Goal: Transaction & Acquisition: Purchase product/service

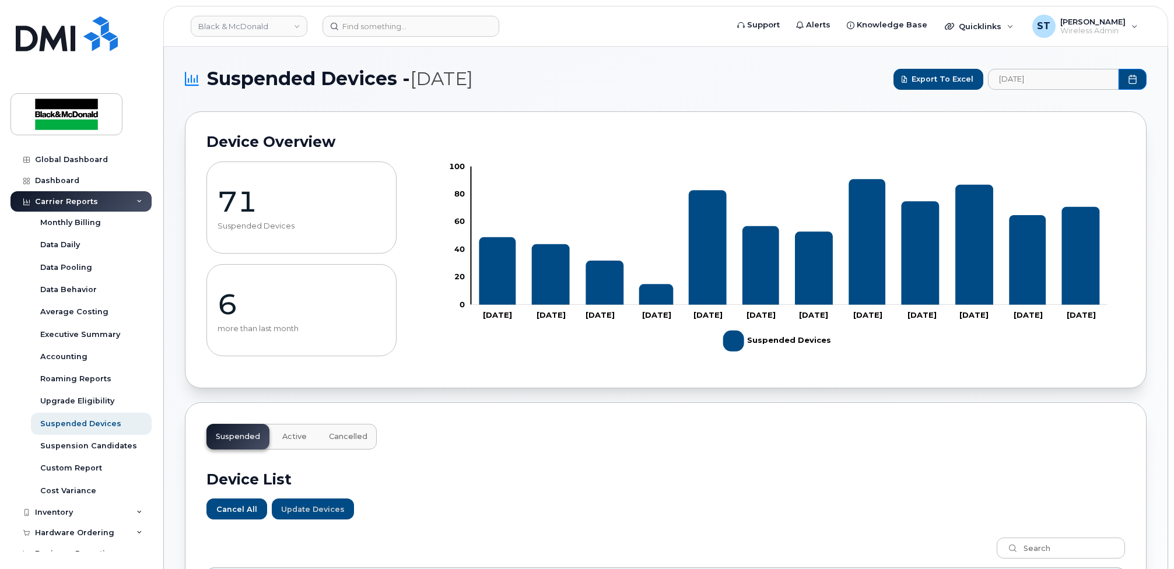
scroll to position [474, 0]
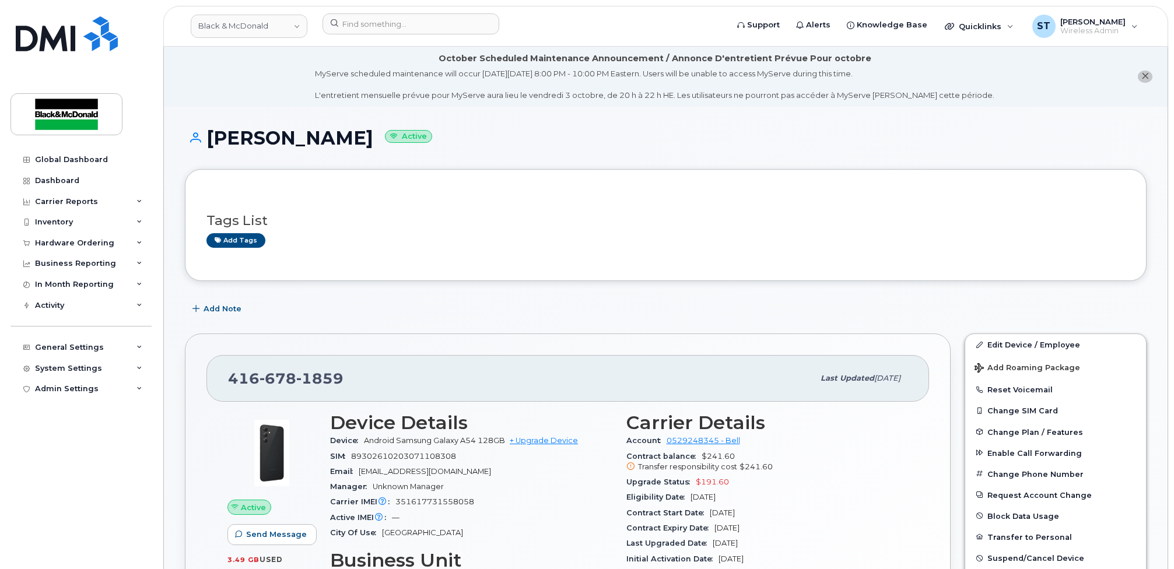
scroll to position [155, 0]
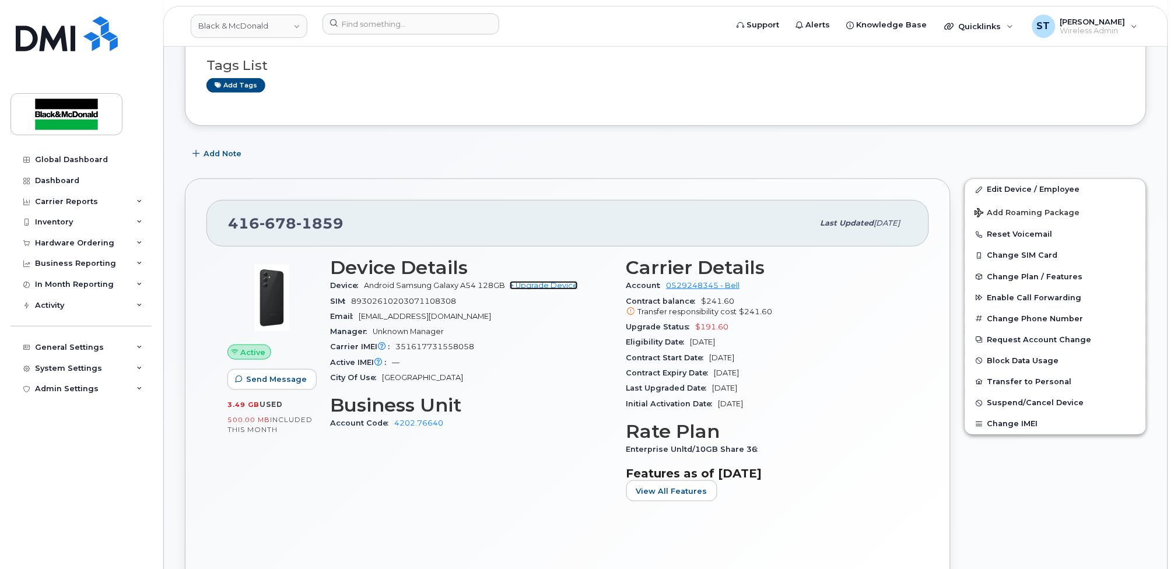
drag, startPoint x: 541, startPoint y: 284, endPoint x: 535, endPoint y: 266, distance: 19.0
click at [541, 284] on link "+ Upgrade Device" at bounding box center [544, 285] width 68 height 9
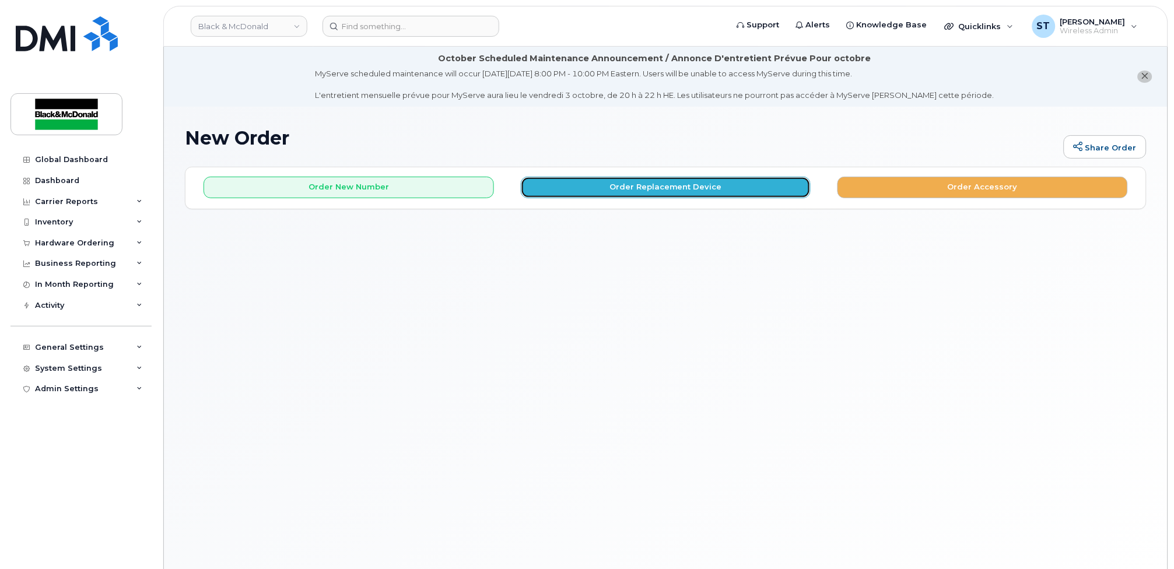
click at [703, 189] on button "Order Replacement Device" at bounding box center [666, 188] width 290 height 22
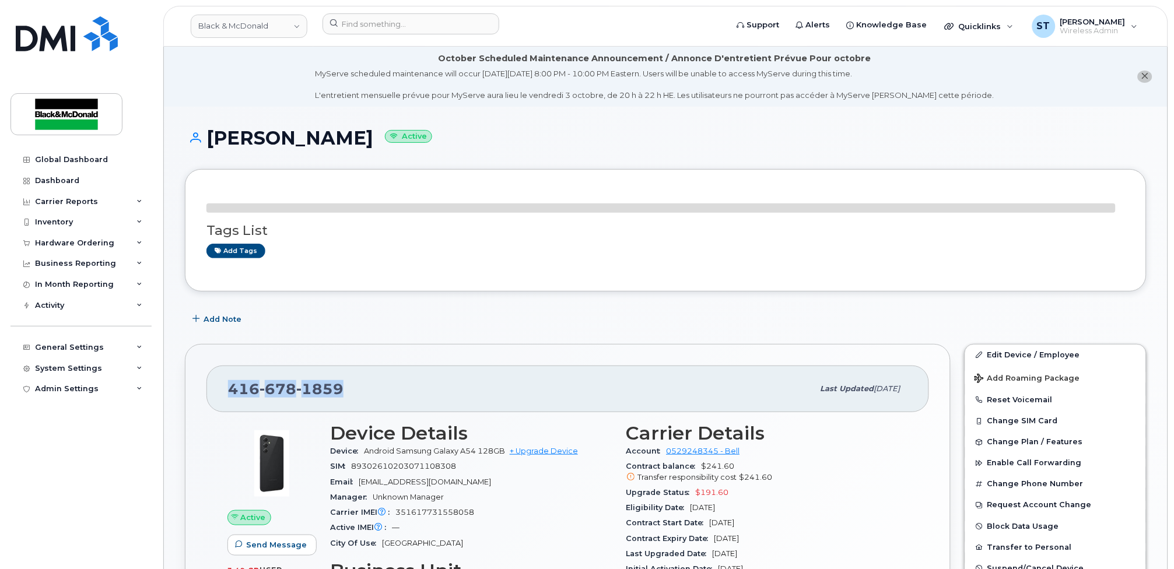
drag, startPoint x: 358, startPoint y: 390, endPoint x: 204, endPoint y: 377, distance: 153.9
click at [204, 377] on div "416 678 1859 Last updated Sep 23, 2025 Active Send Message 3.49 GB  used 500.00…" at bounding box center [568, 547] width 766 height 407
copy span "416 678 1859"
click at [558, 454] on link "+ Upgrade Device" at bounding box center [544, 451] width 68 height 9
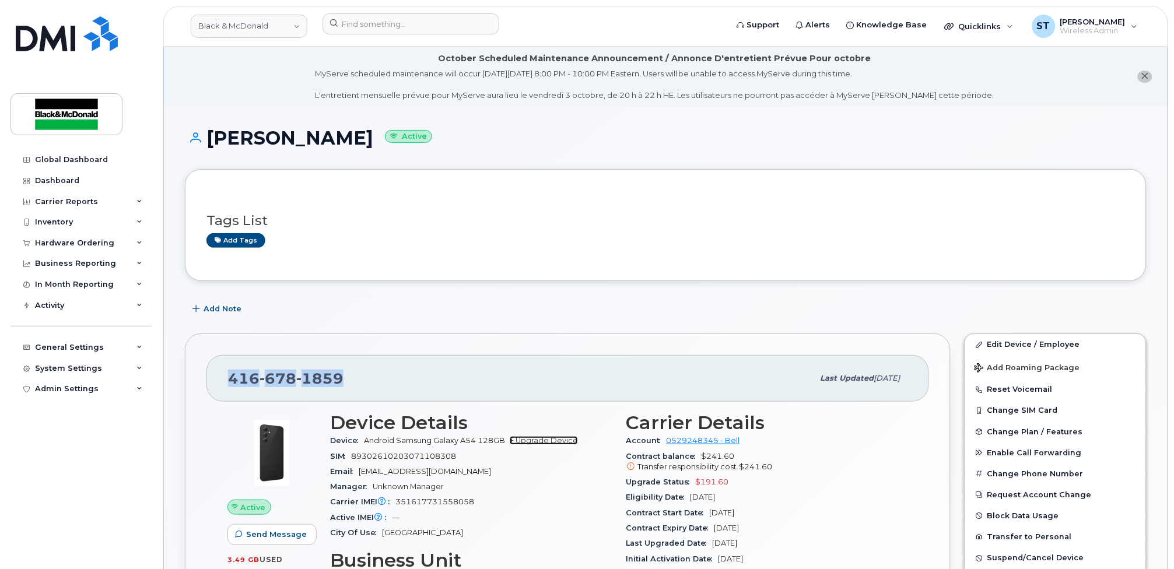
click at [546, 442] on link "+ Upgrade Device" at bounding box center [544, 440] width 68 height 9
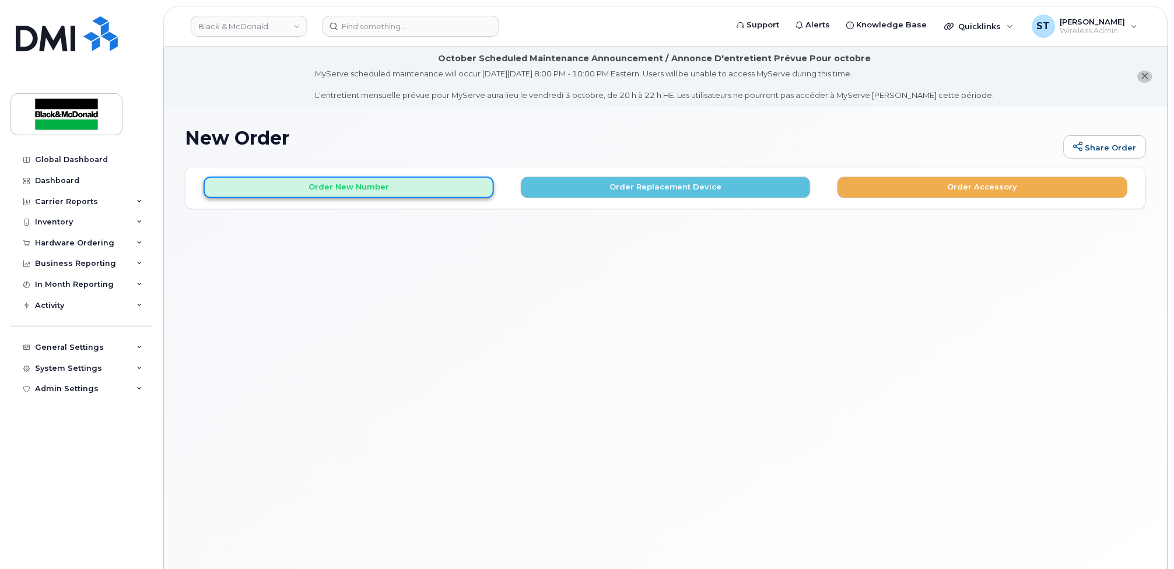
click at [376, 187] on button "Order New Number" at bounding box center [349, 188] width 290 height 22
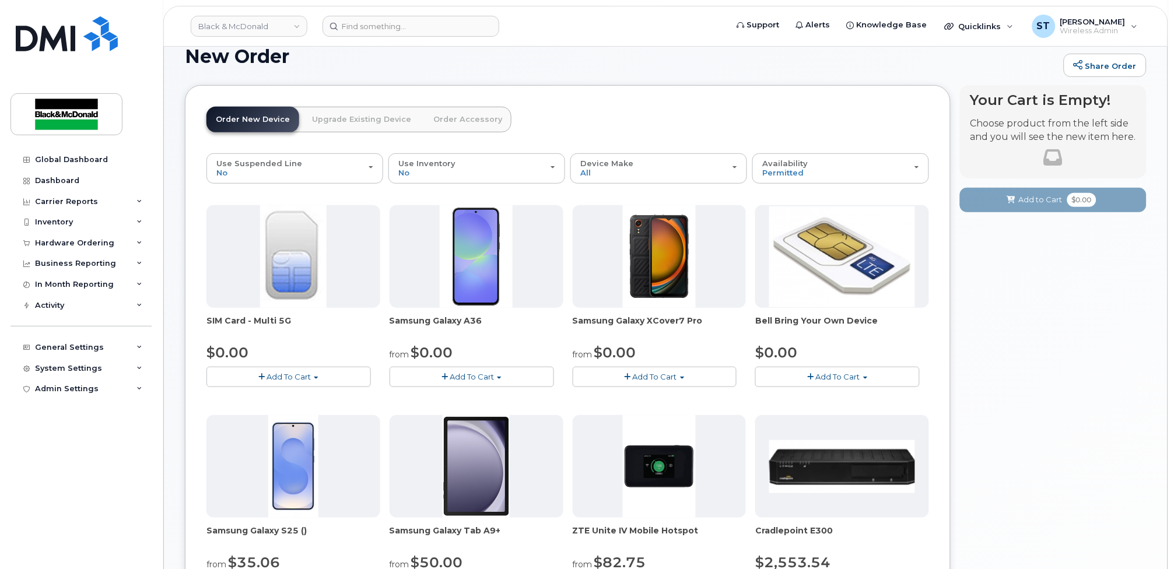
scroll to position [155, 0]
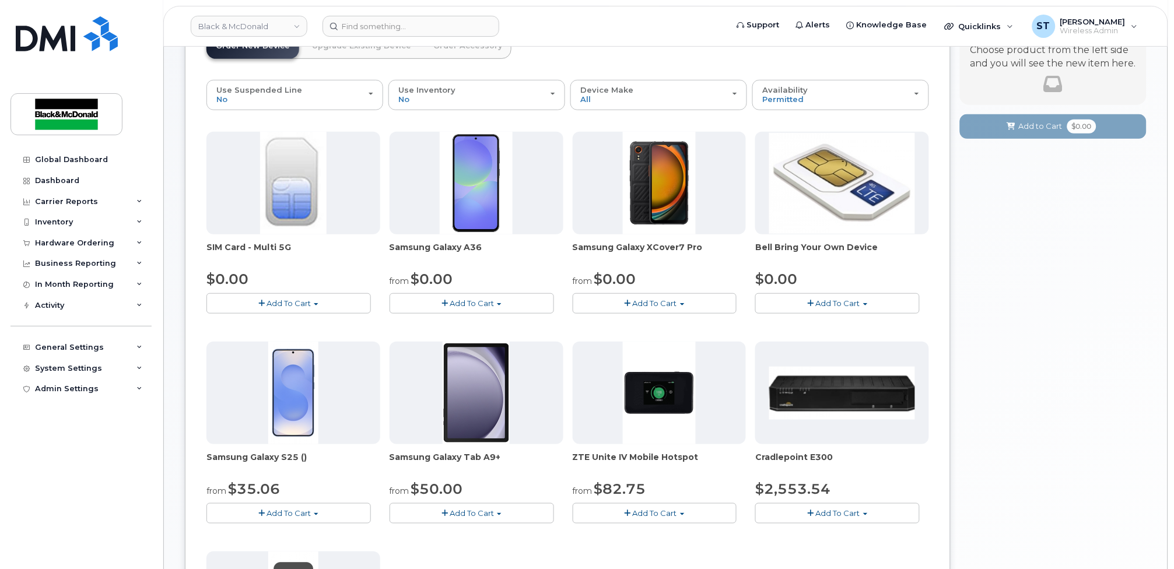
click at [431, 303] on button "Add To Cart" at bounding box center [472, 303] width 164 height 20
click at [428, 323] on link "$0.00 - 3 year term - voice & data plan" at bounding box center [477, 325] width 169 height 15
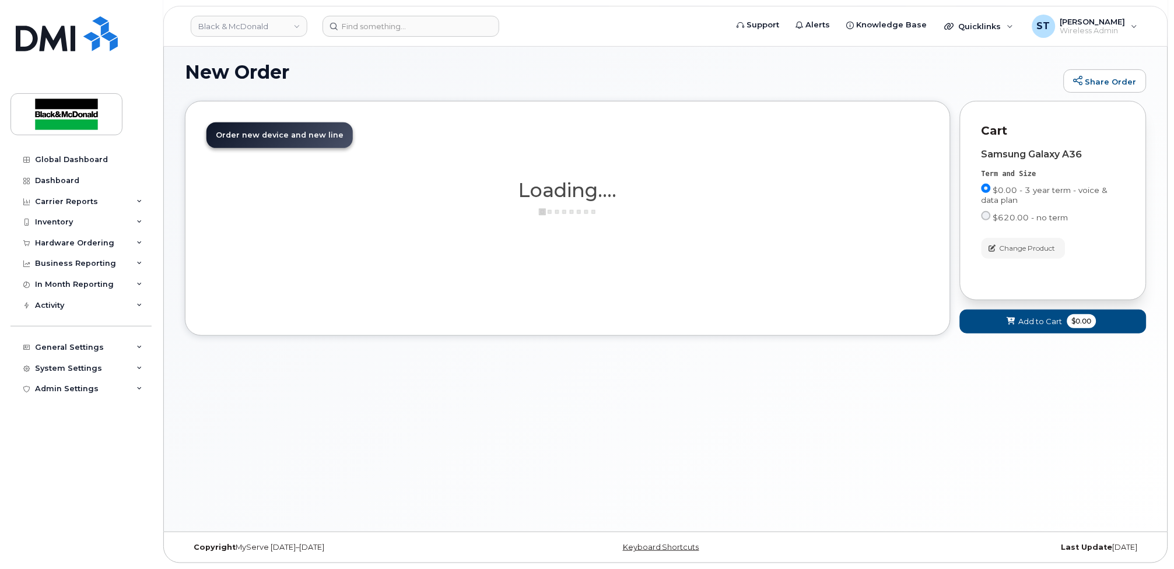
scroll to position [66, 0]
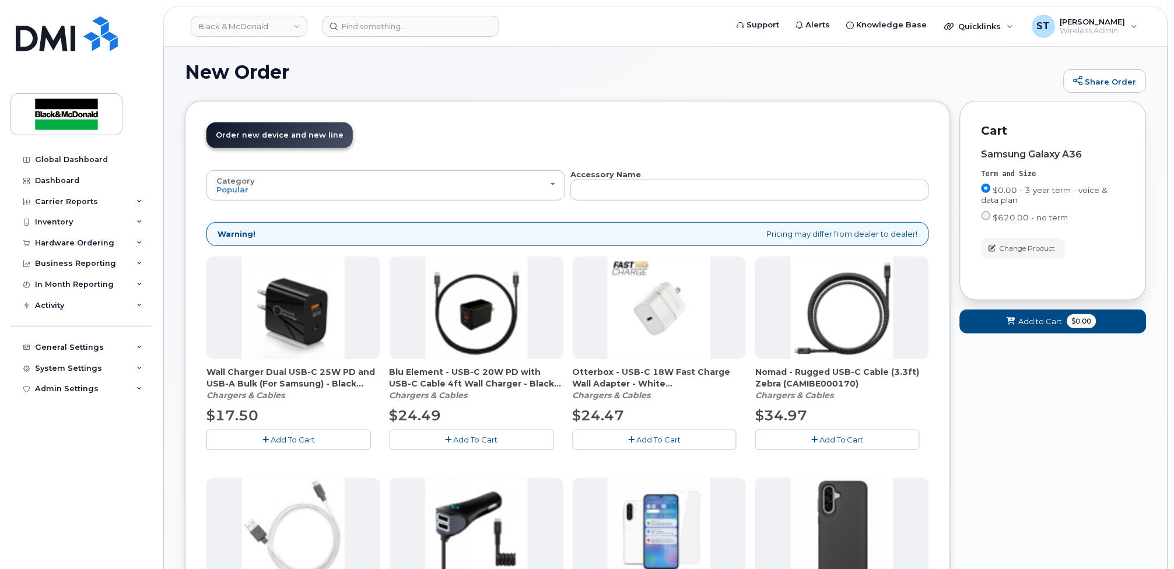
click at [271, 433] on button "Add To Cart" at bounding box center [288, 440] width 164 height 20
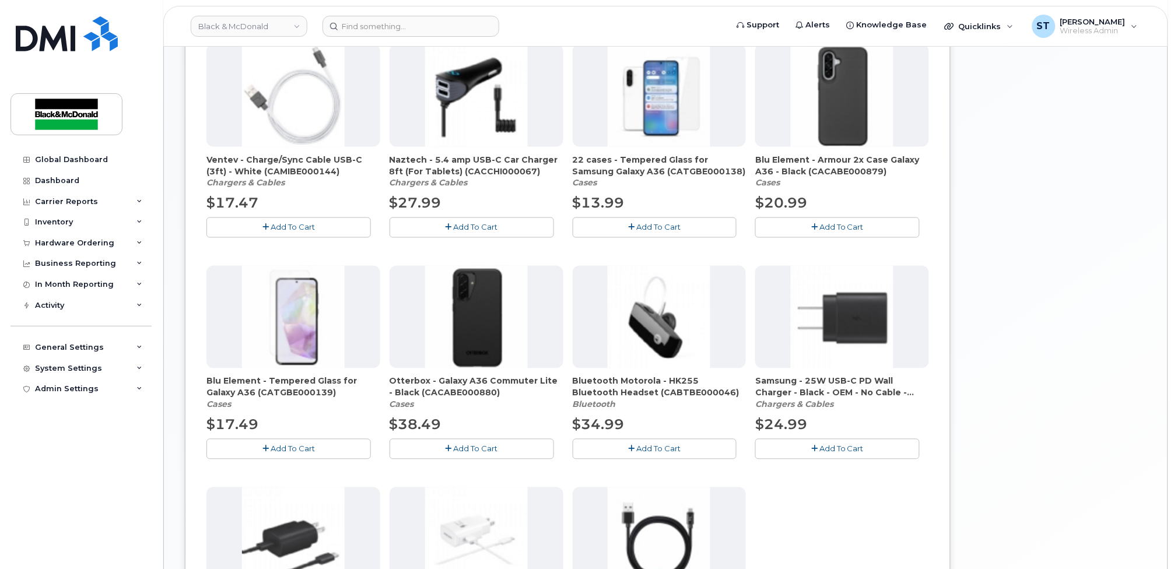
scroll to position [610, 0]
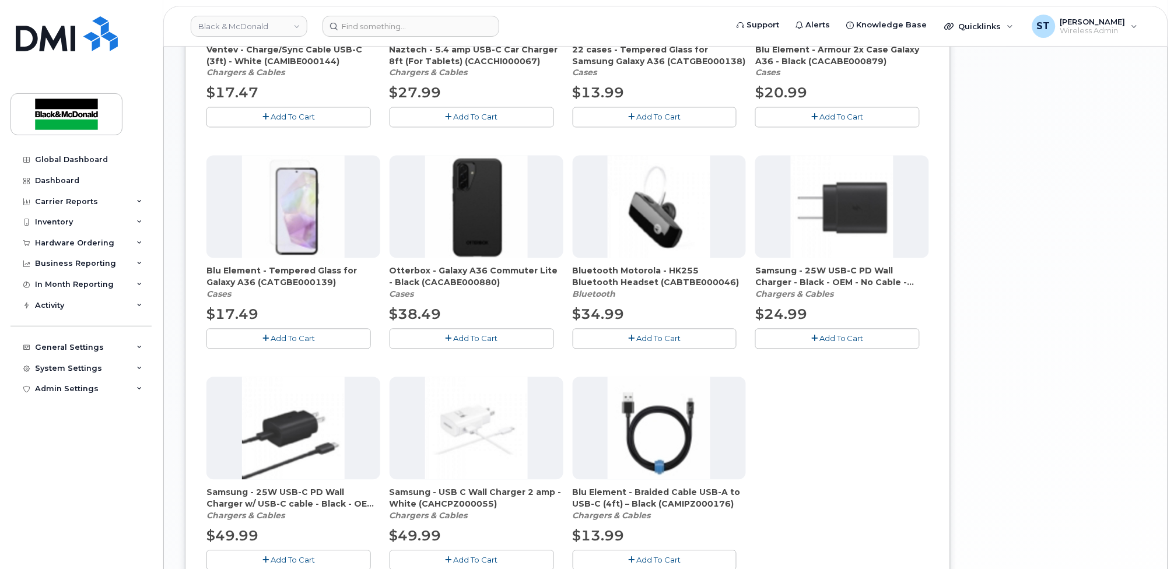
click at [450, 345] on button "Add To Cart" at bounding box center [472, 339] width 164 height 20
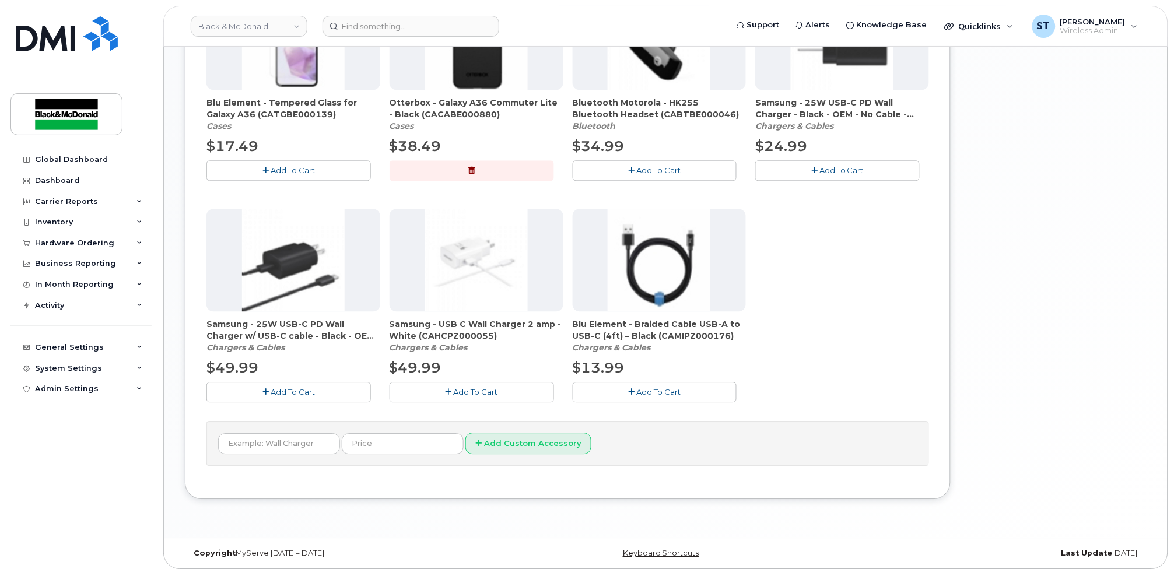
scroll to position [786, 0]
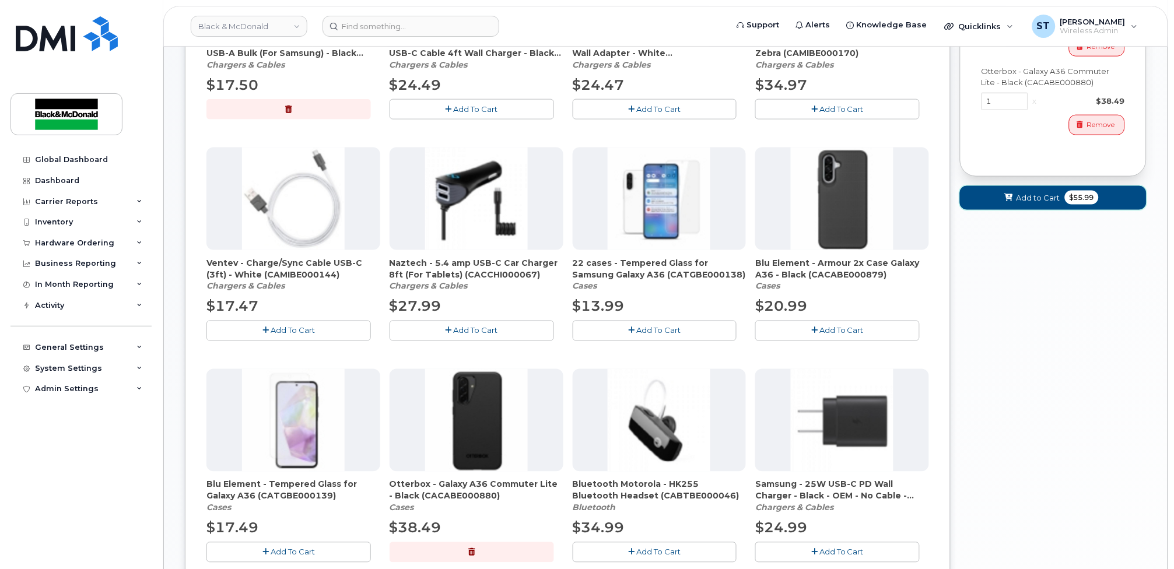
click at [1008, 199] on icon at bounding box center [1009, 198] width 8 height 8
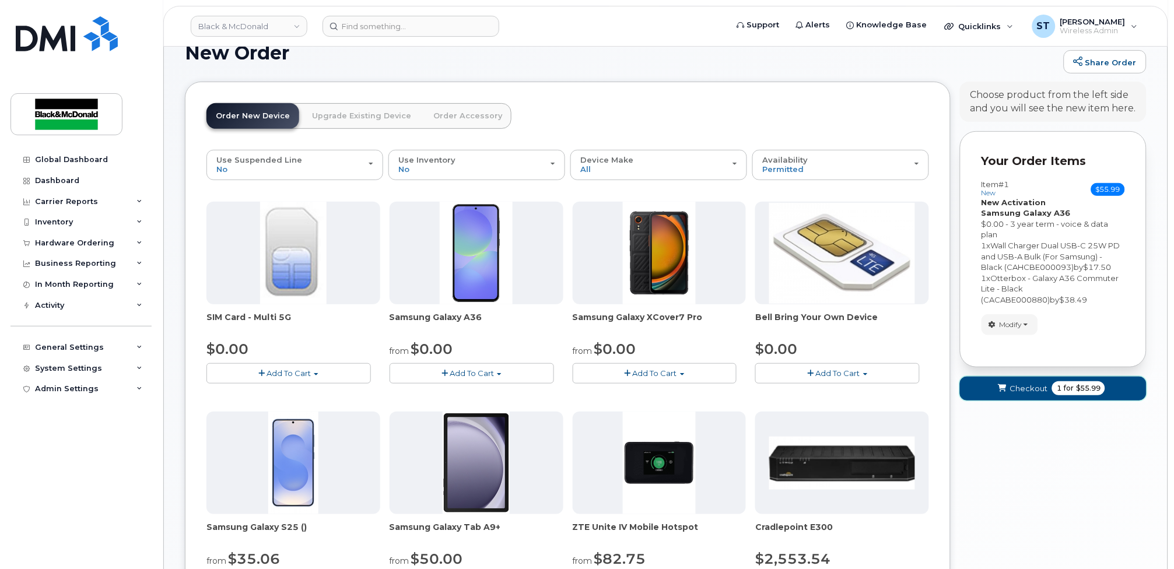
click at [999, 394] on span "submit" at bounding box center [1002, 388] width 11 height 11
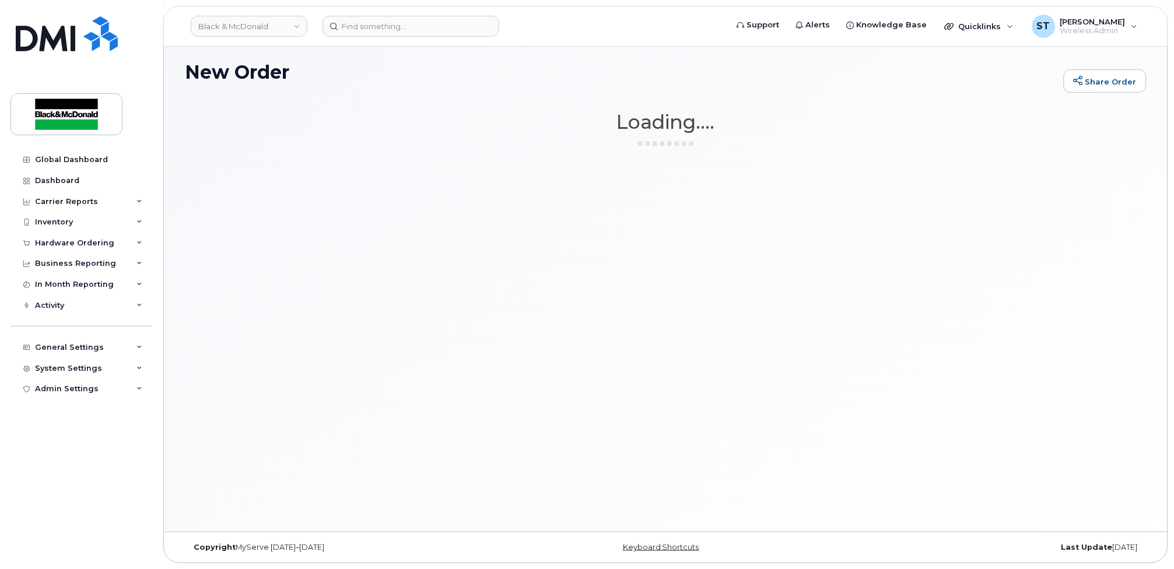
scroll to position [66, 0]
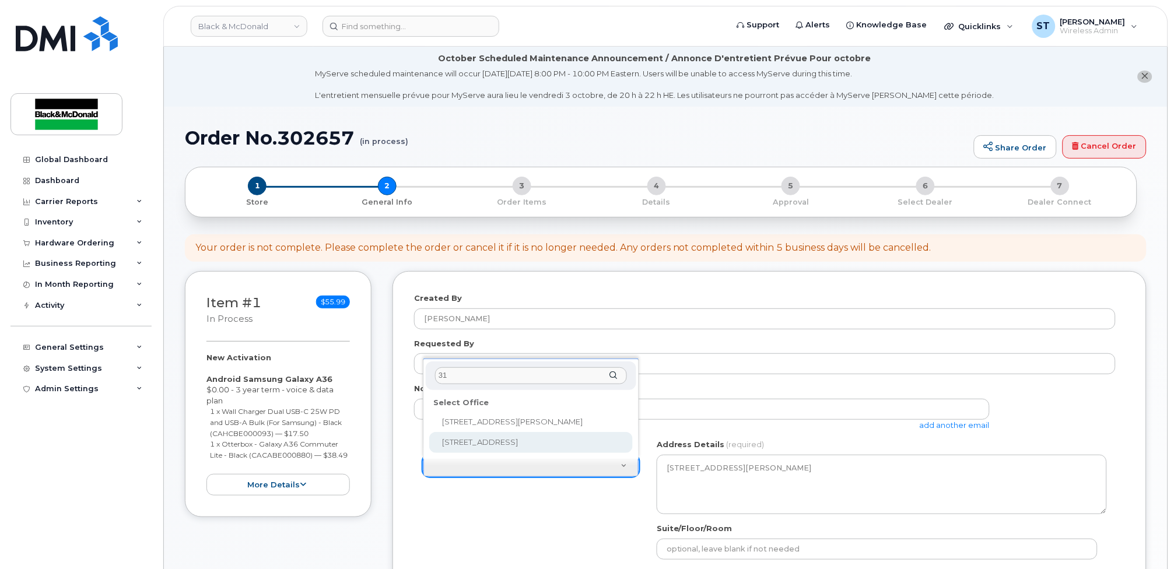
type input "31"
select select
type textarea "31 Pullman Court Scarborough Ontario M1X1E4"
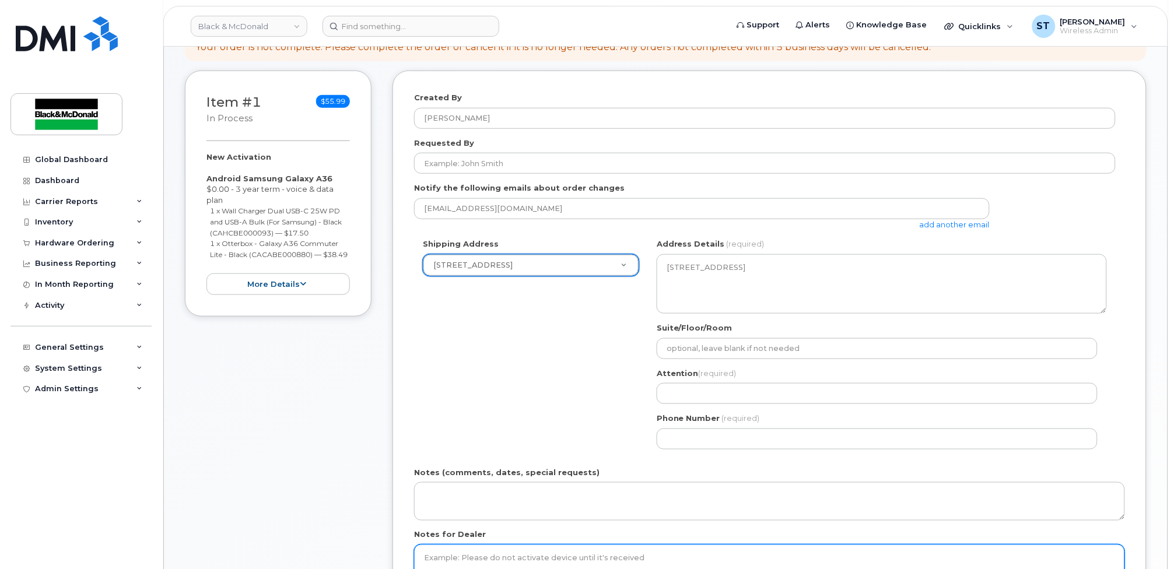
scroll to position [311, 0]
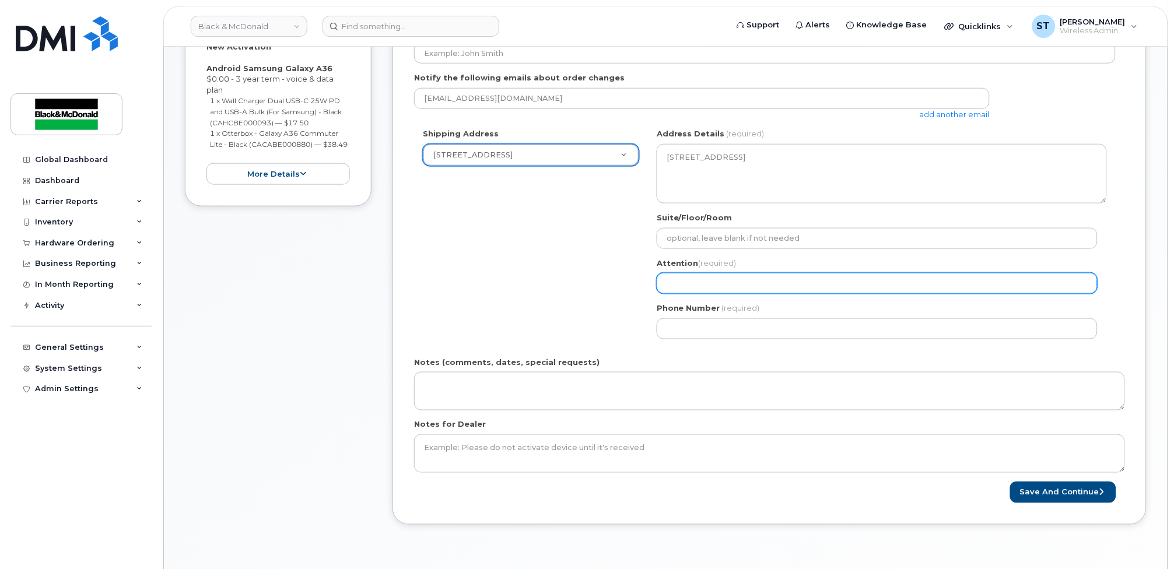
click at [706, 287] on input "Attention (required)" at bounding box center [877, 283] width 441 height 21
type input "[PERSON_NAME]"
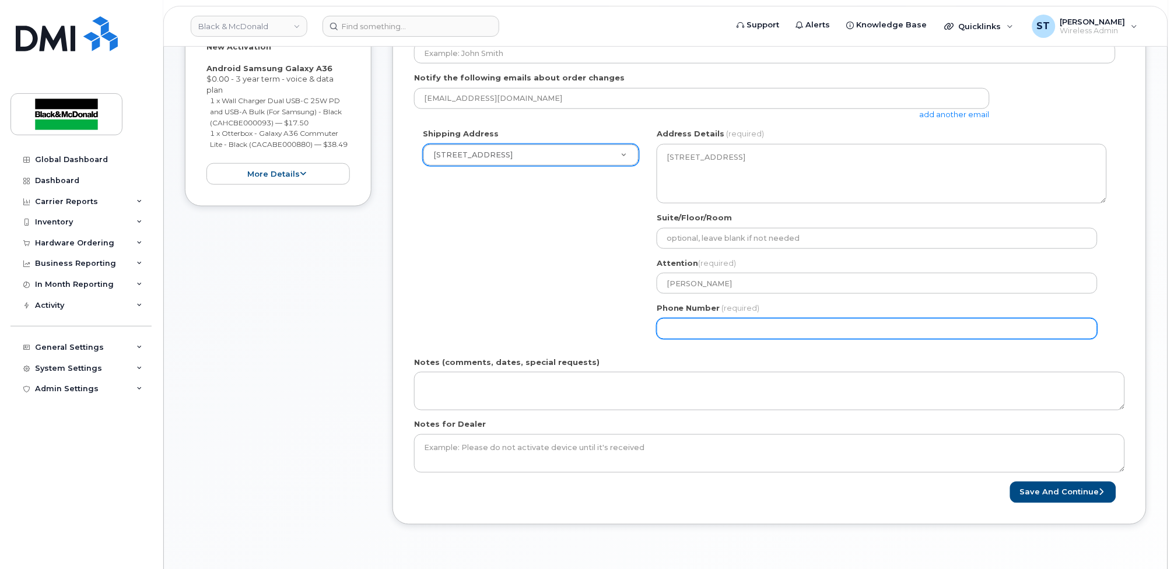
click at [695, 332] on input "Phone Number" at bounding box center [877, 328] width 441 height 21
type input "1647317573"
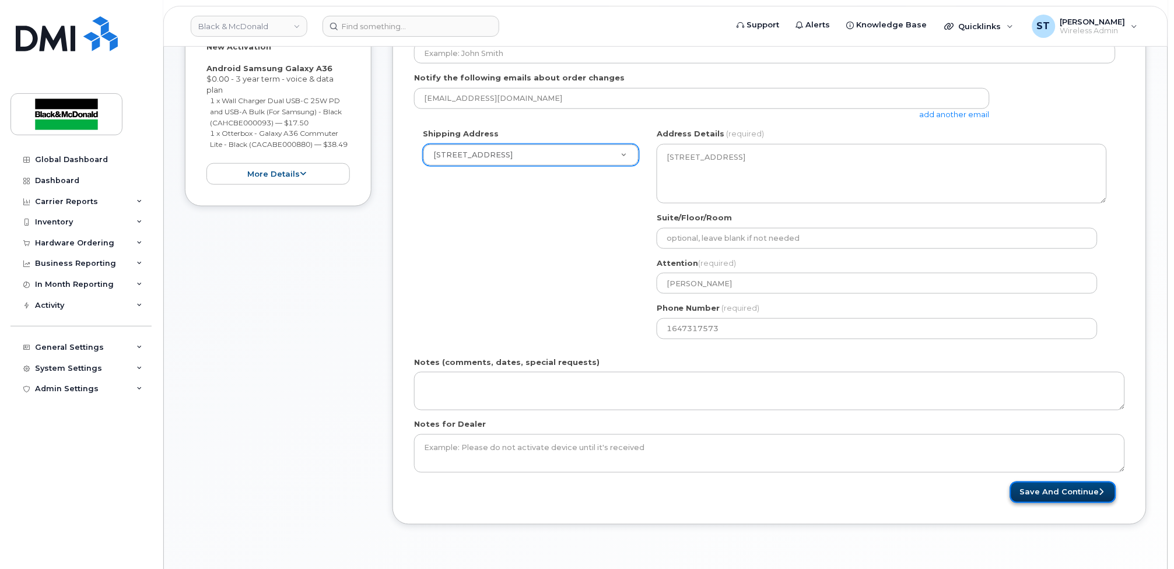
click at [1057, 491] on button "Save and Continue" at bounding box center [1063, 493] width 106 height 22
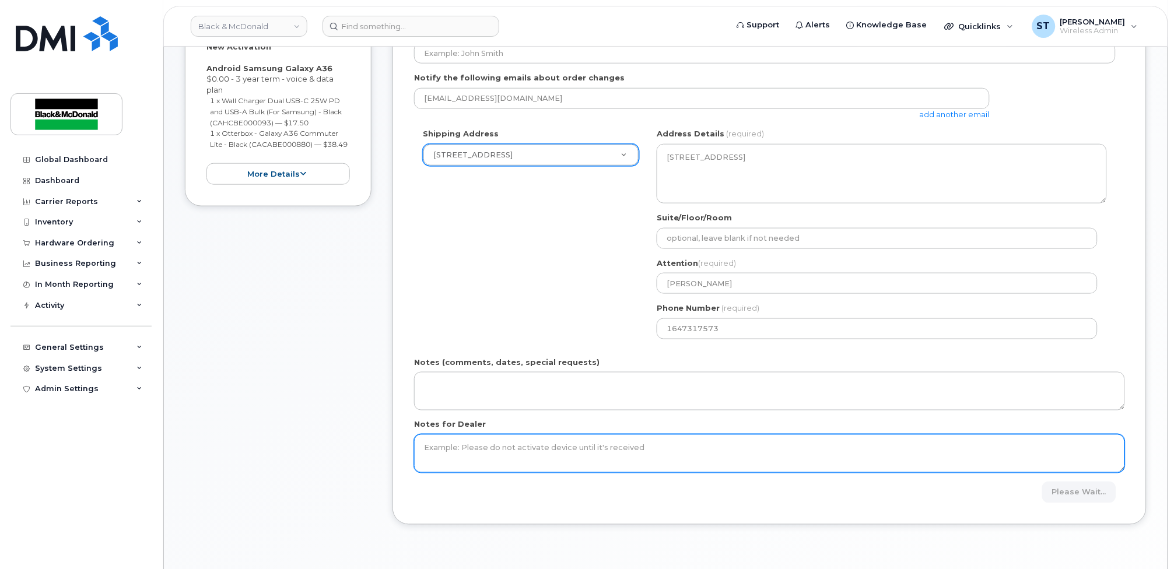
scroll to position [0, 0]
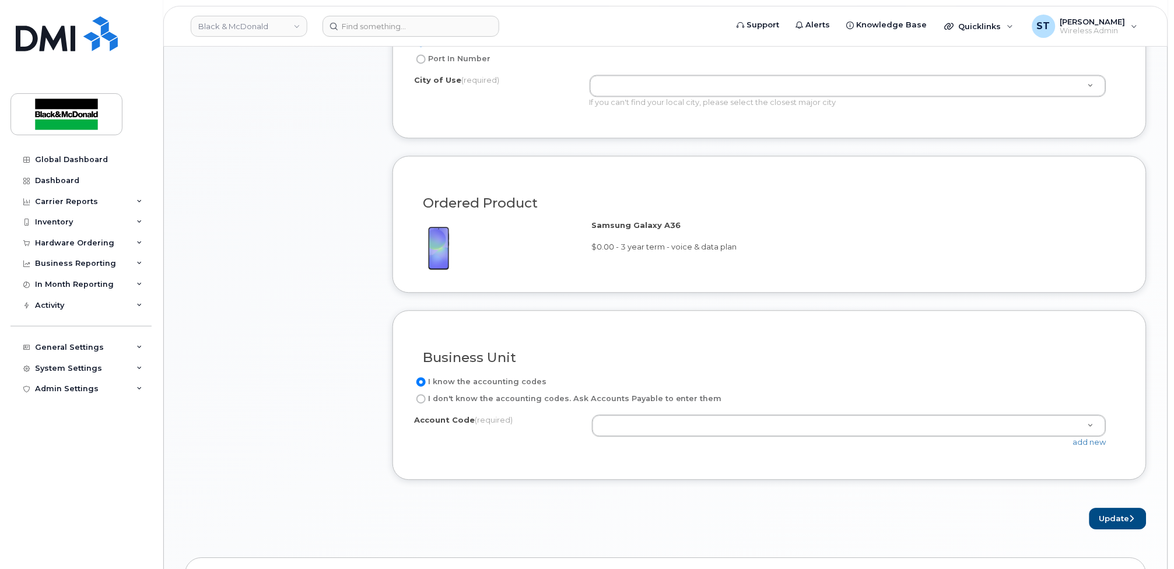
scroll to position [388, 0]
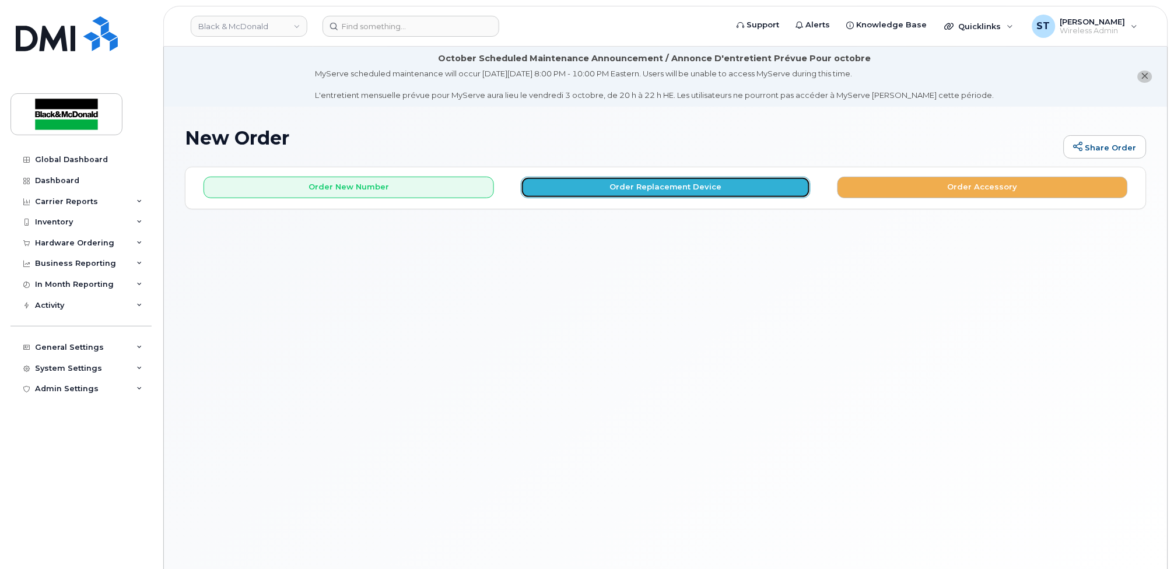
click at [612, 186] on button "Order Replacement Device" at bounding box center [666, 188] width 290 height 22
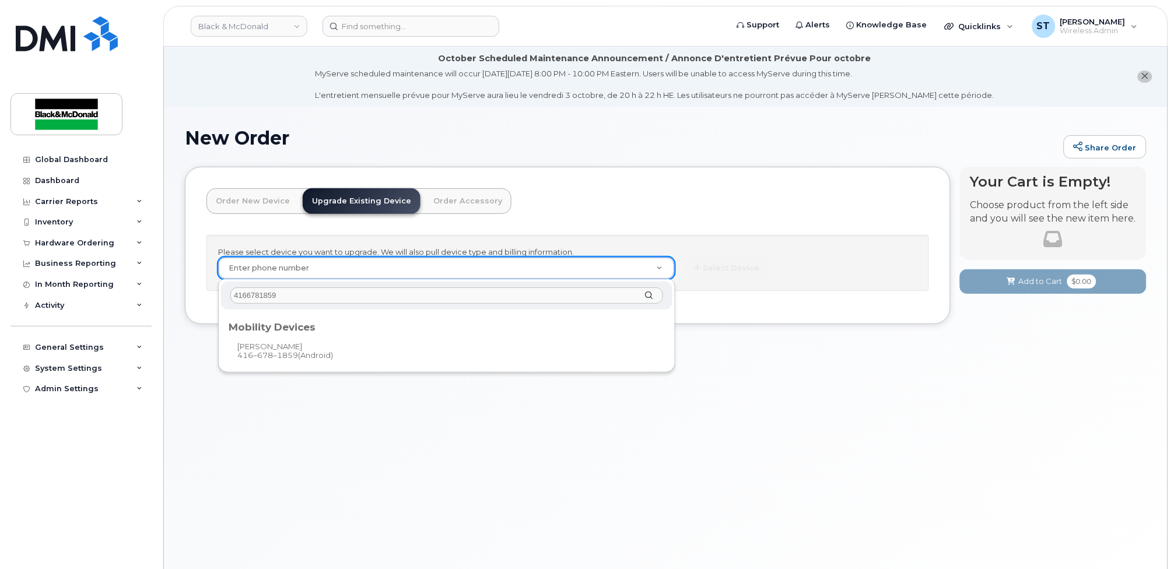
type input "4166781859"
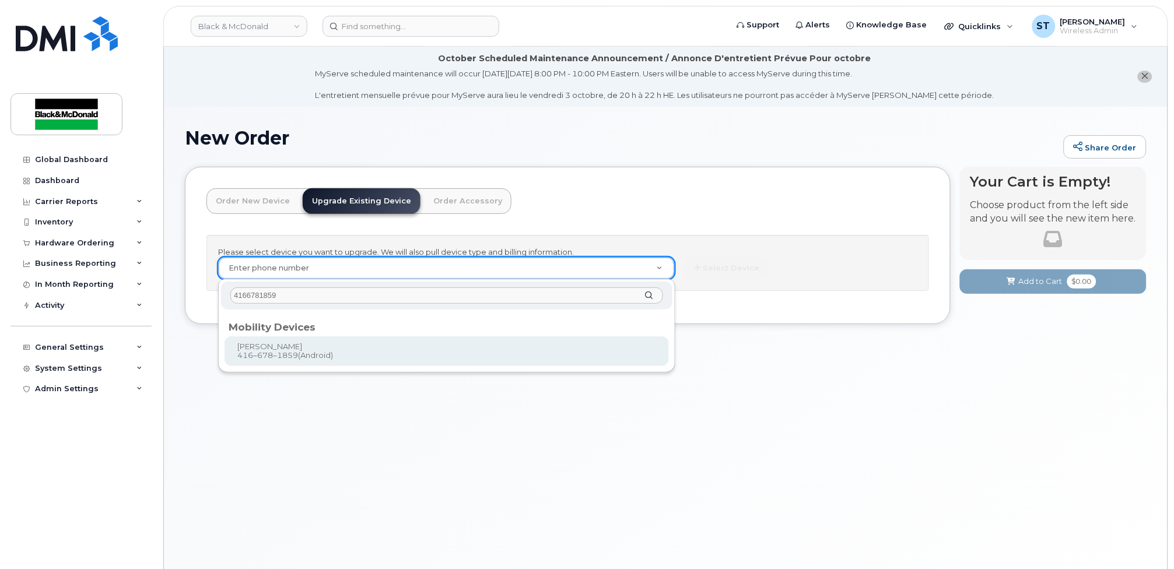
type input "342471"
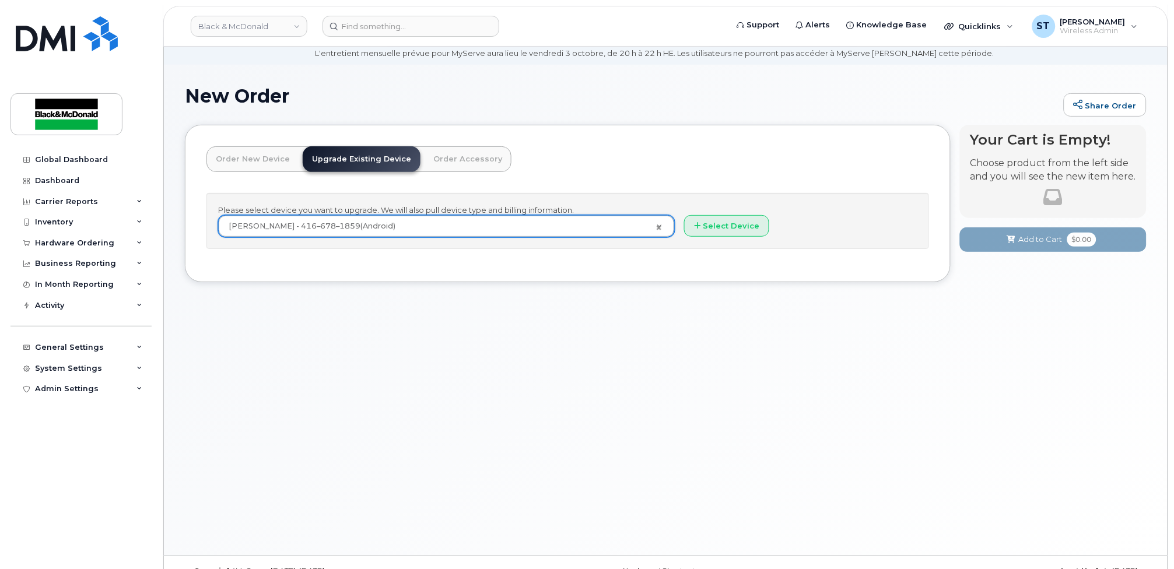
scroll to position [66, 0]
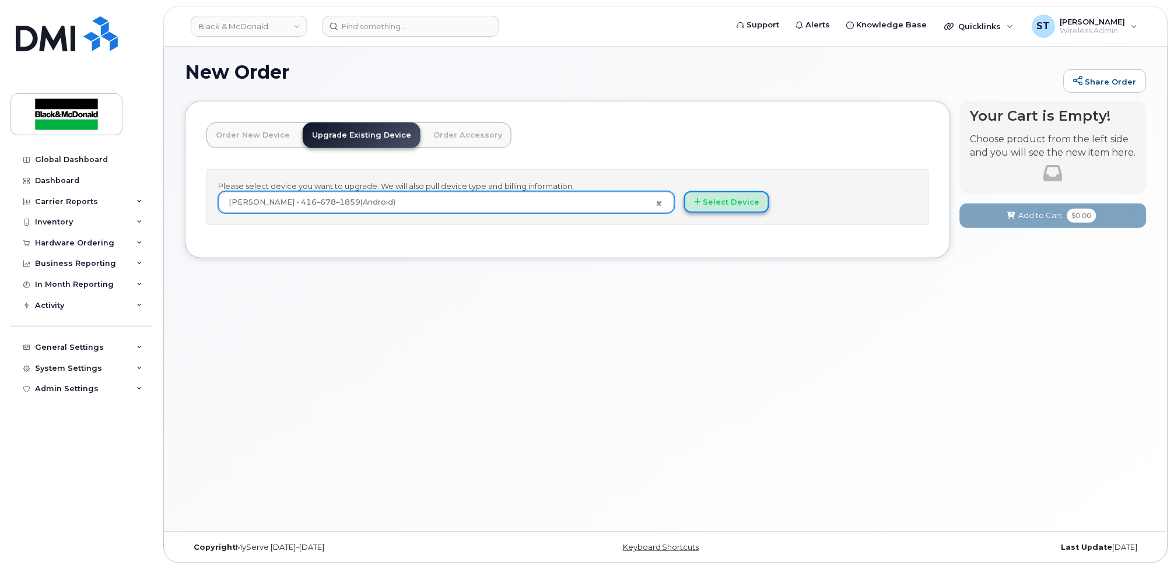
click at [706, 209] on button "Select Device" at bounding box center [726, 202] width 85 height 22
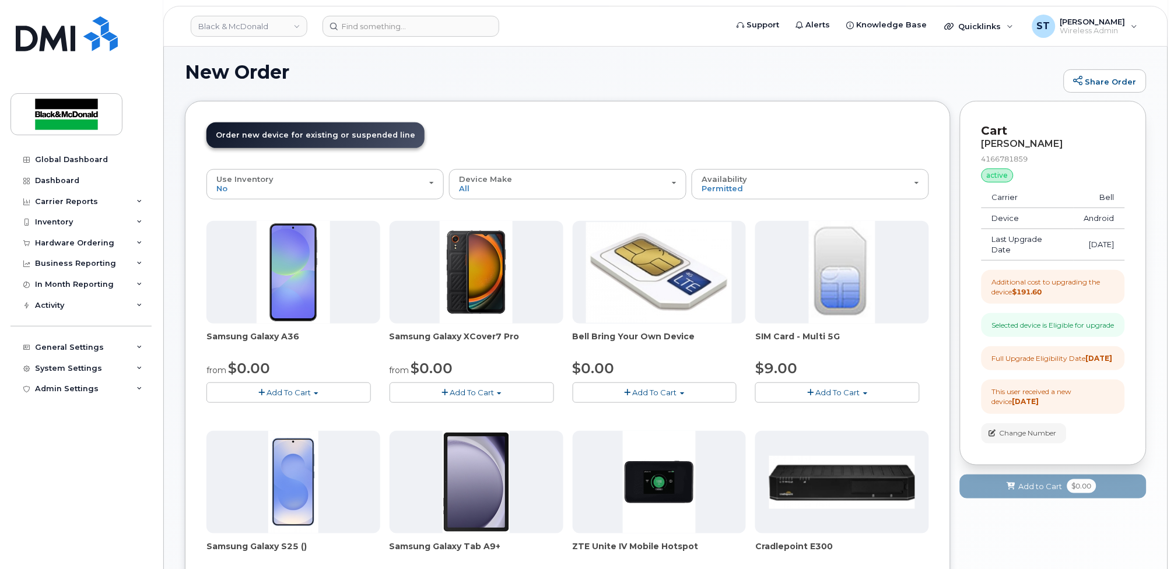
click at [243, 392] on button "Add To Cart" at bounding box center [288, 393] width 164 height 20
click at [267, 413] on link "$0.00 - 3 year term - voice & data plan" at bounding box center [293, 414] width 169 height 15
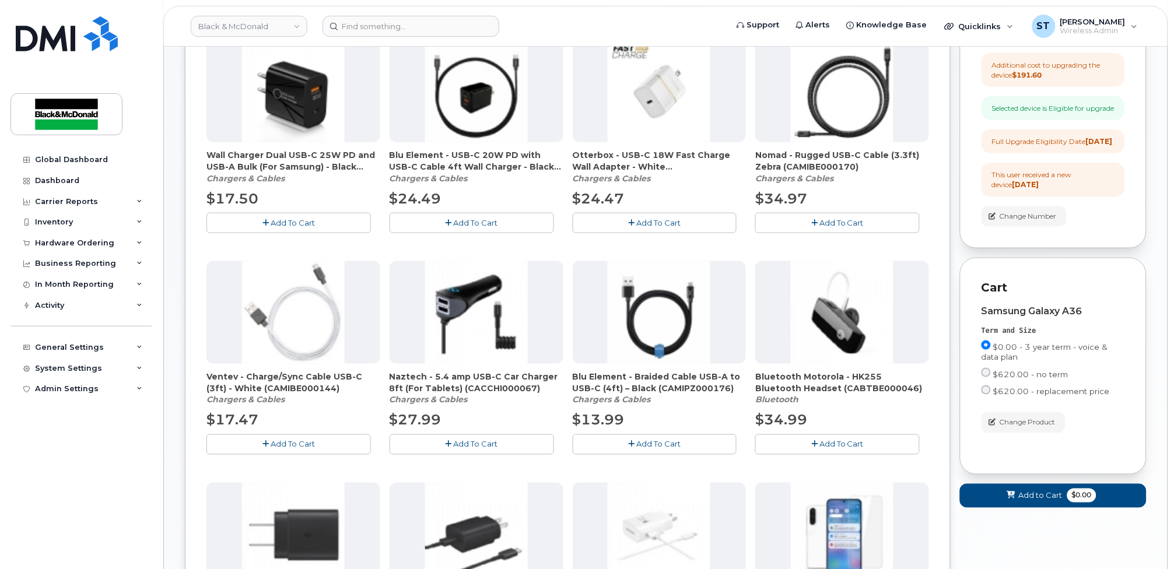
scroll to position [143, 0]
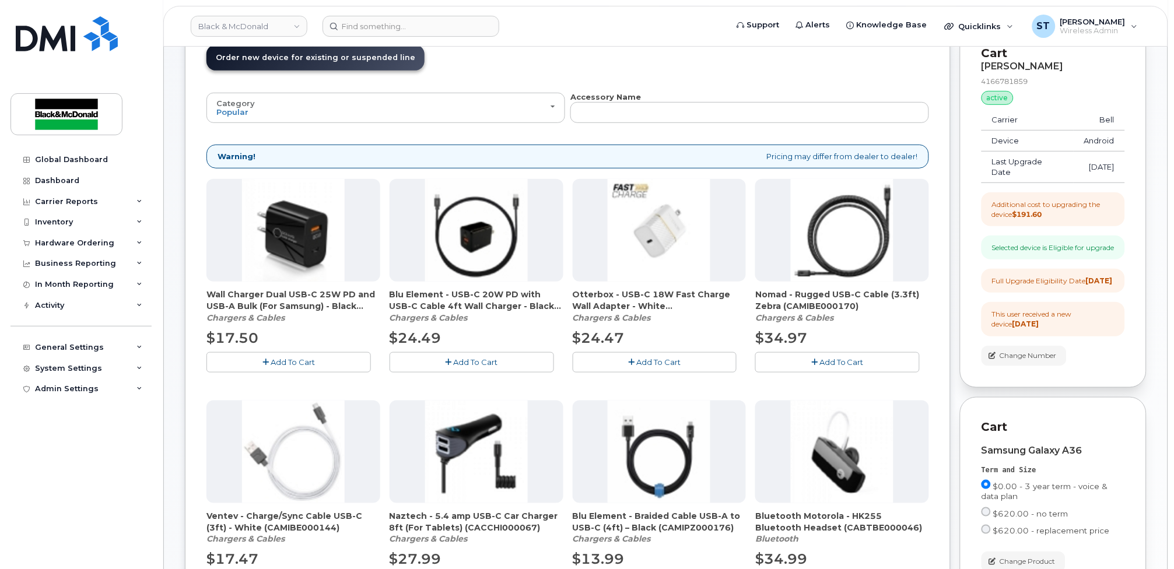
click at [281, 362] on span "Add To Cart" at bounding box center [293, 362] width 44 height 9
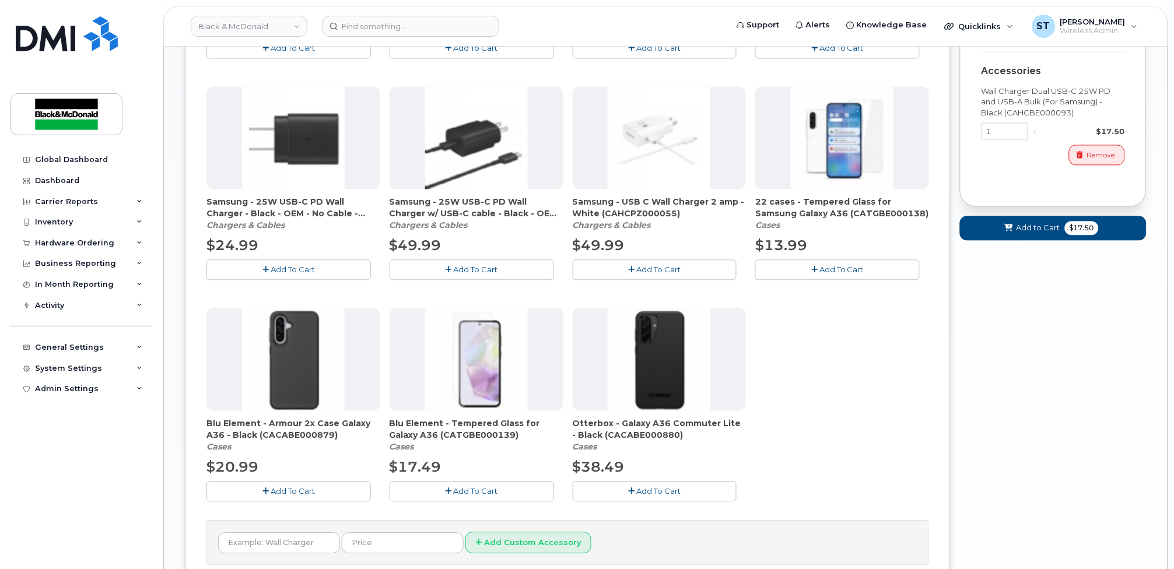
scroll to position [688, 0]
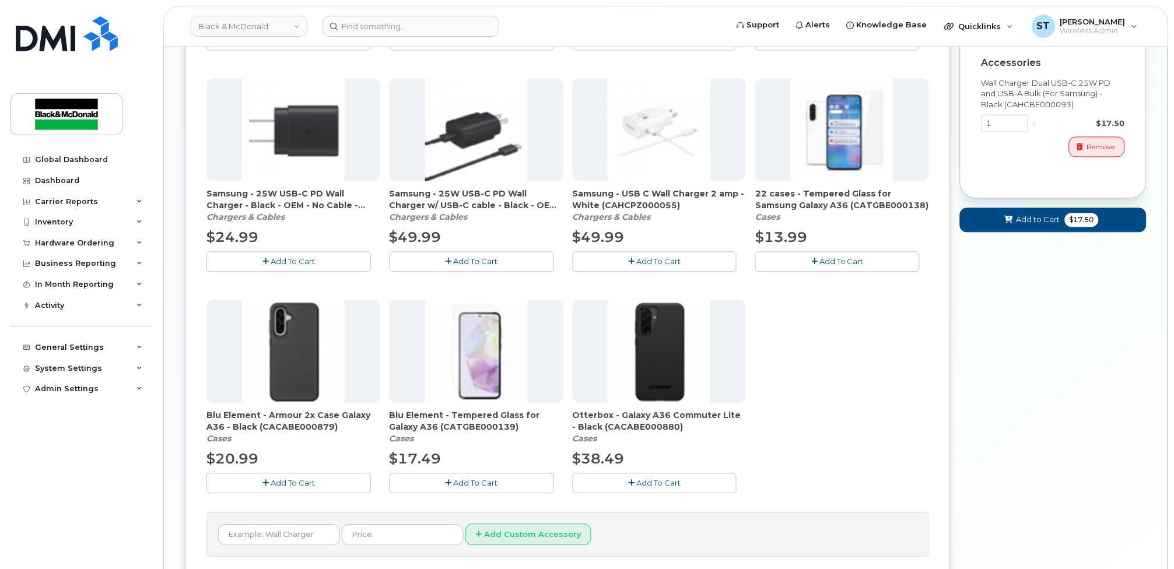
click at [656, 489] on button "Add To Cart" at bounding box center [655, 483] width 164 height 20
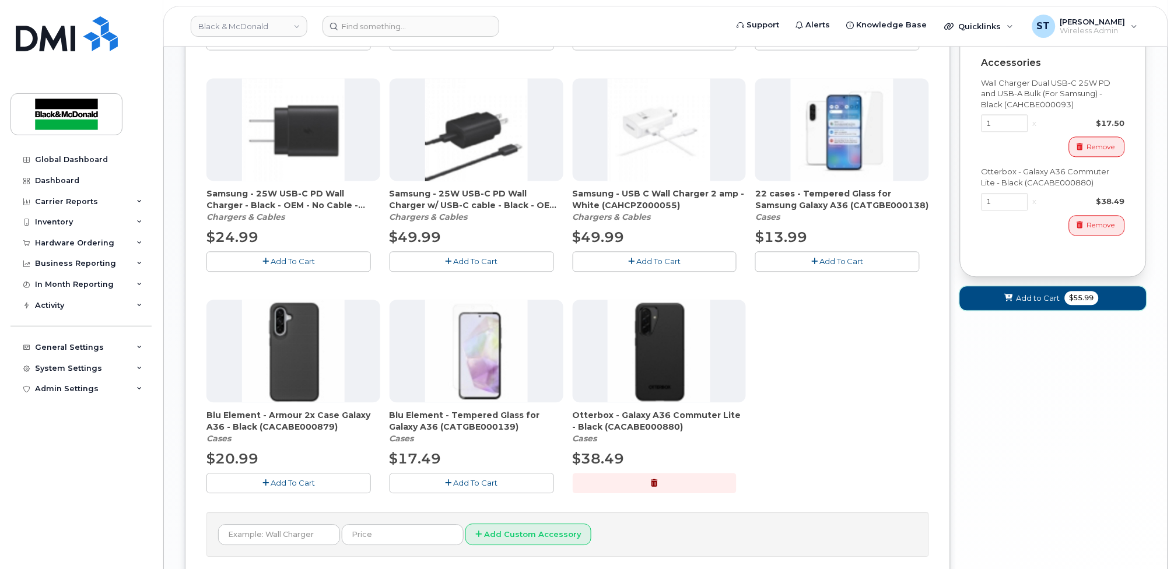
click at [1021, 310] on button "Add to Cart $55.99" at bounding box center [1053, 298] width 187 height 24
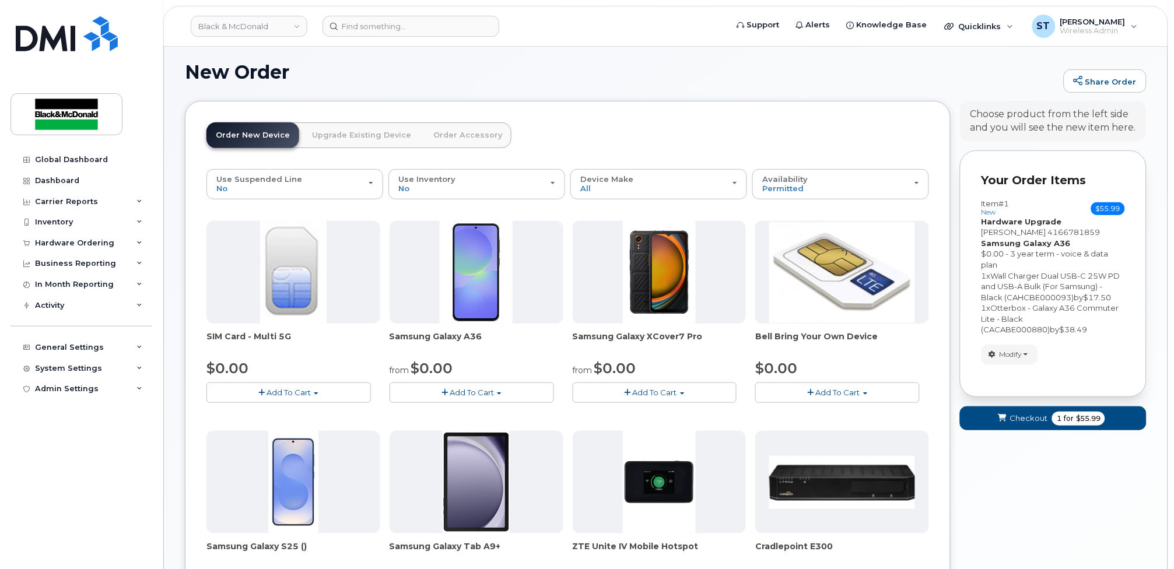
scroll to position [474, 0]
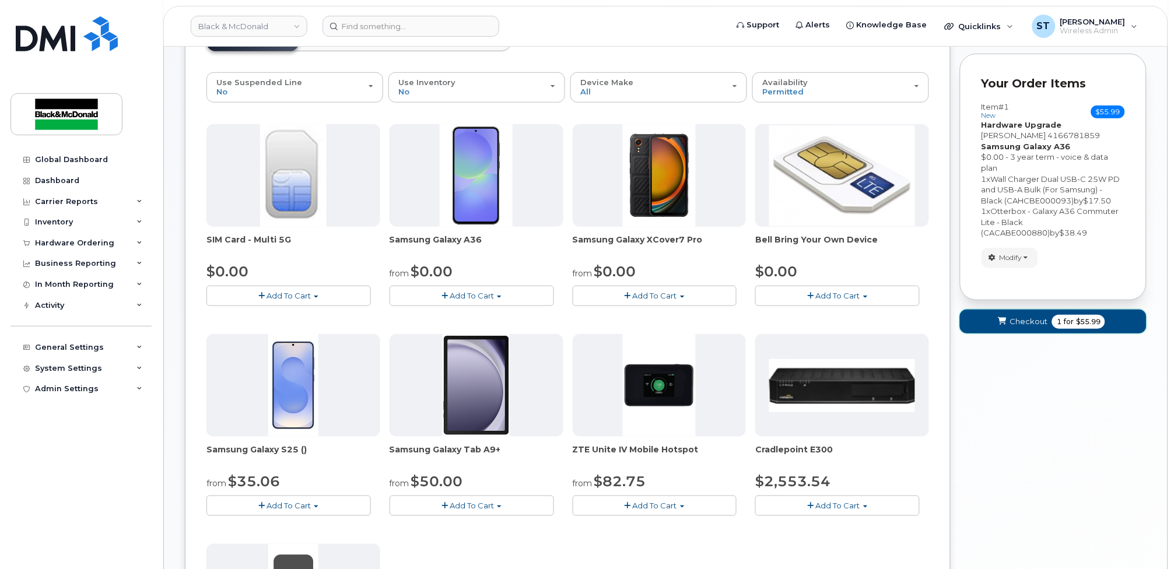
click at [1004, 314] on button "Checkout 1 for $55.99" at bounding box center [1053, 322] width 187 height 24
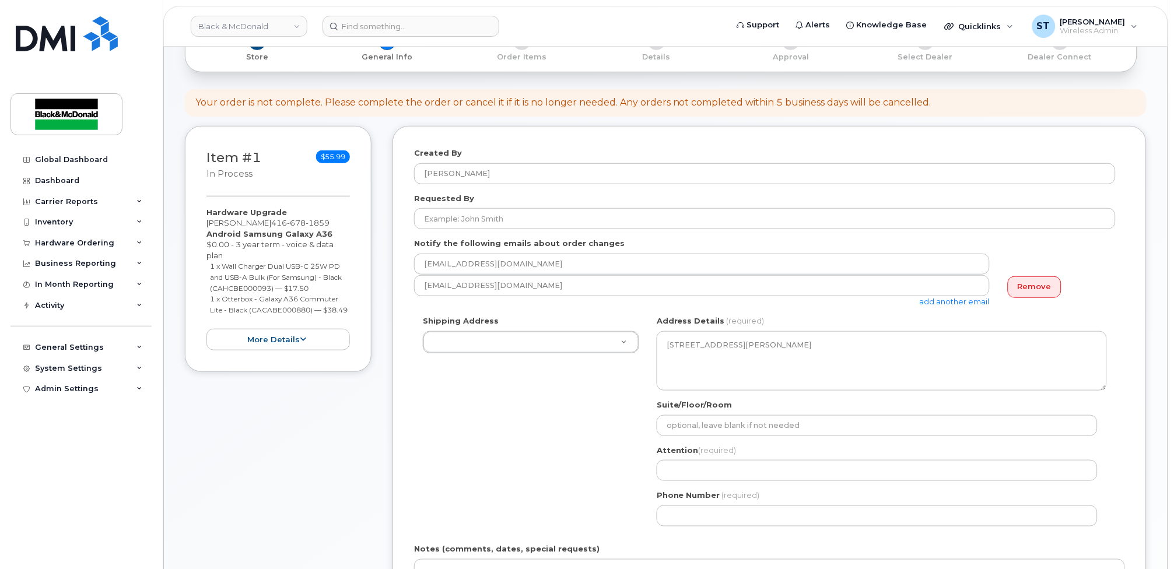
scroll to position [155, 0]
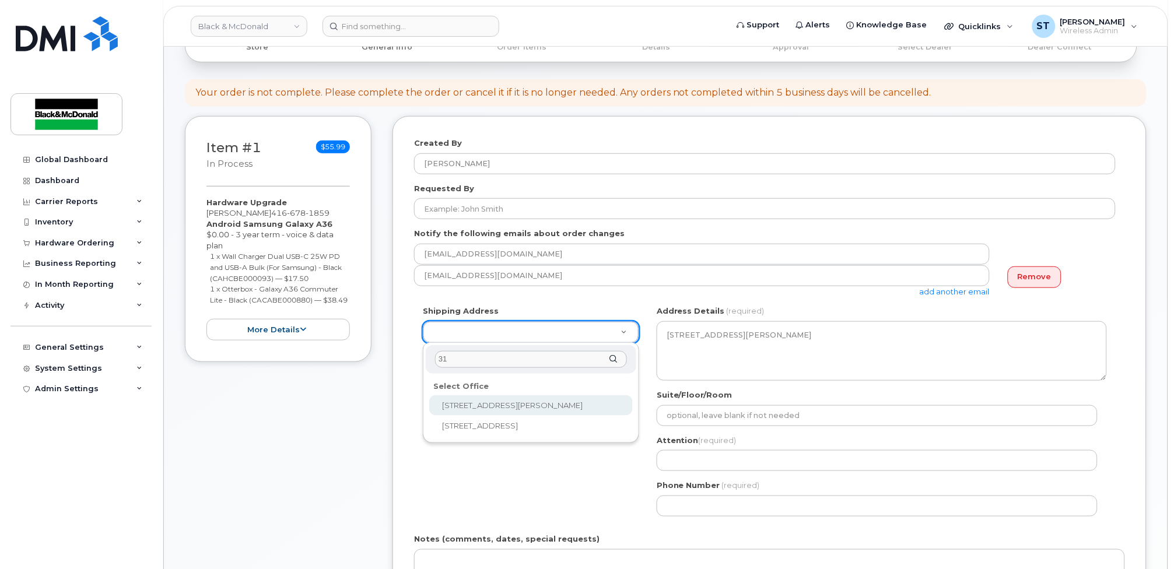
type input "31"
select select
type textarea "31 Pullman Court Scarborough Ontario M1X1E4"
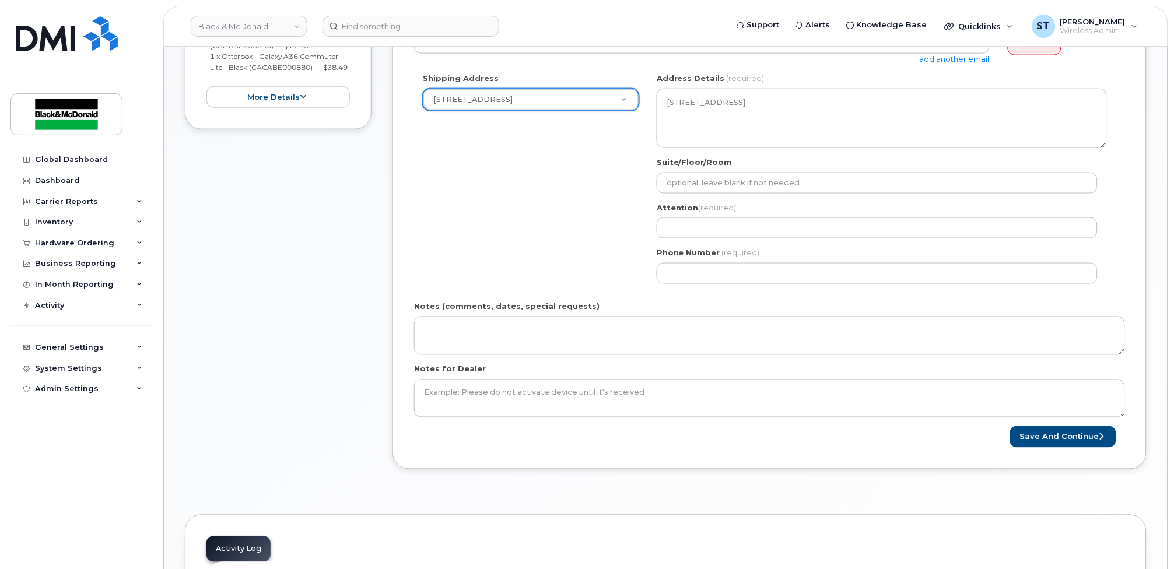
scroll to position [388, 0]
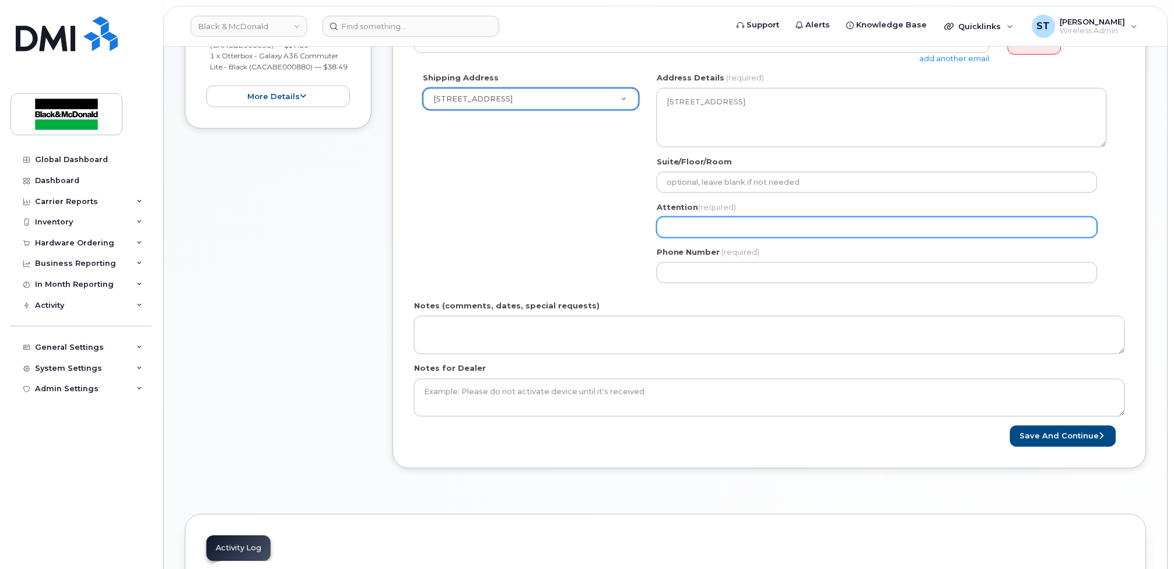
click at [750, 221] on input "Attention (required)" at bounding box center [877, 227] width 441 height 21
type input "[PERSON_NAME]"
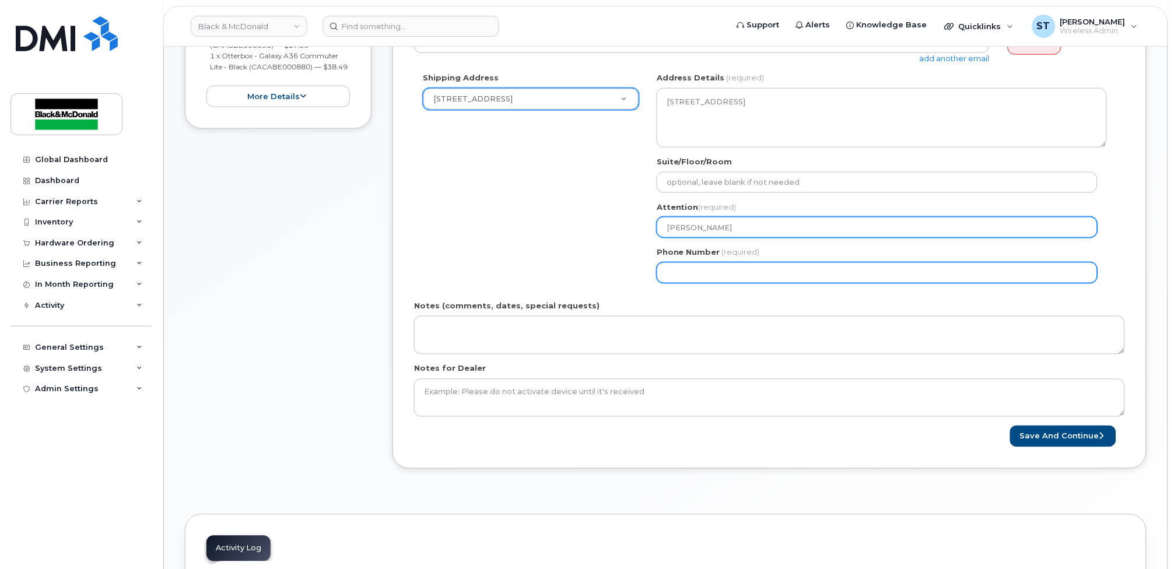
type input "1647317573"
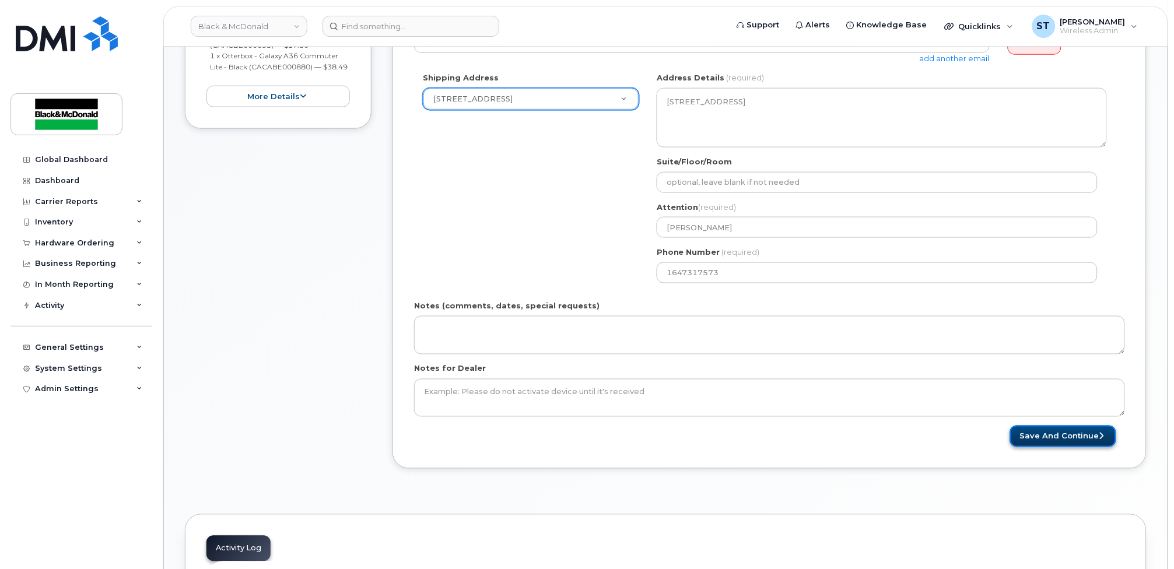
click at [1027, 427] on button "Save and Continue" at bounding box center [1063, 437] width 106 height 22
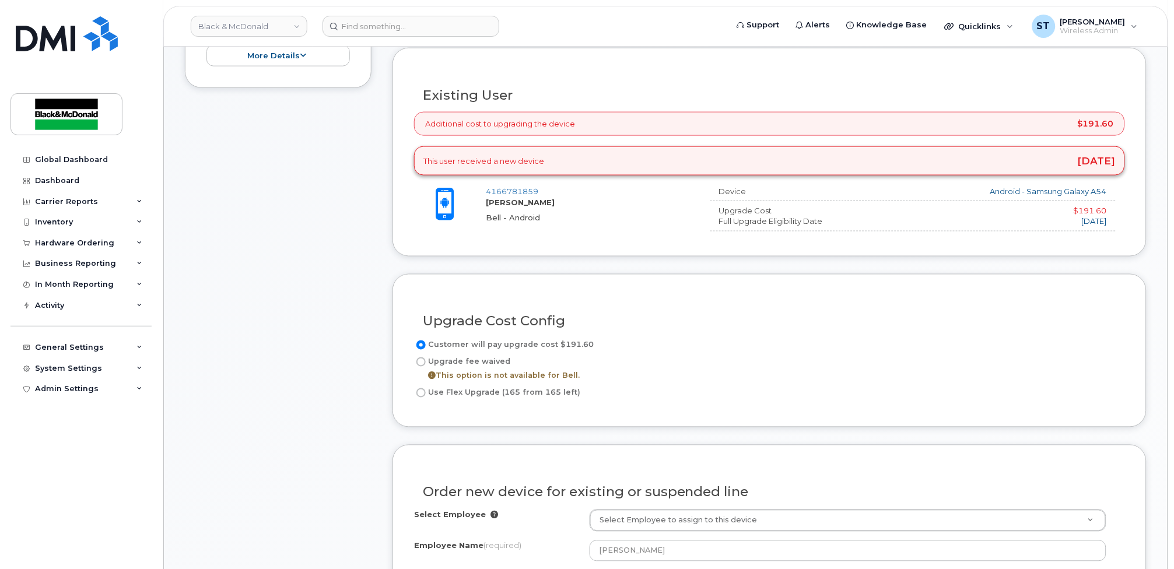
scroll to position [544, 0]
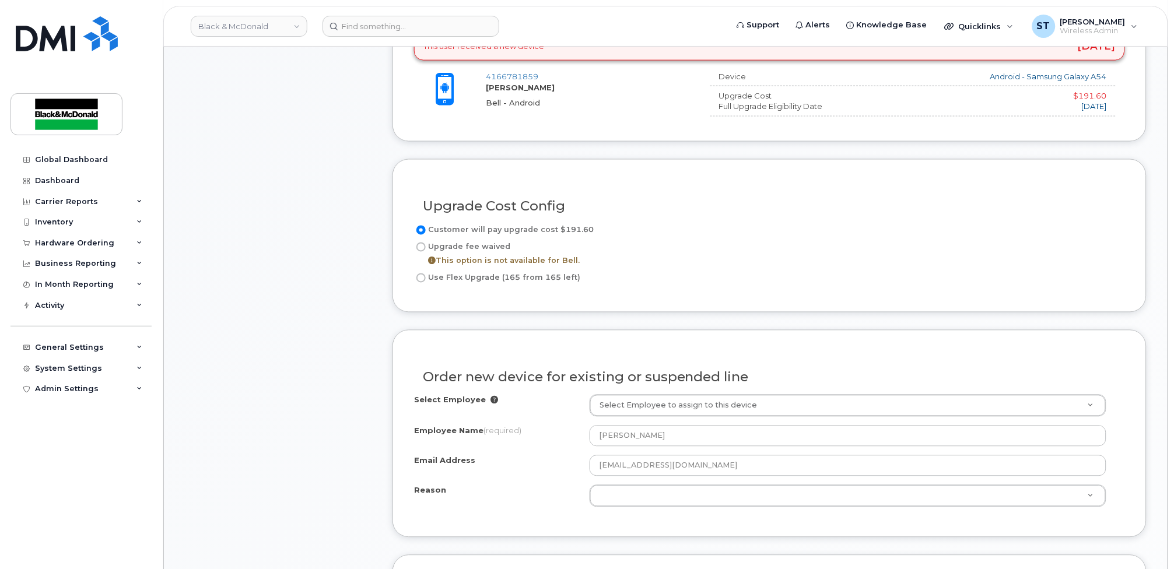
click at [423, 253] on label "Upgrade fee waived This option is not available for Bell." at bounding box center [497, 254] width 166 height 28
click at [427, 286] on div "Customer will pay upgrade cost $191.60 Upgrade fee waived This option is not av…" at bounding box center [769, 257] width 711 height 68
click at [422, 276] on input "Use Flex Upgrade (165 from 165 left)" at bounding box center [420, 278] width 9 height 9
radio input "true"
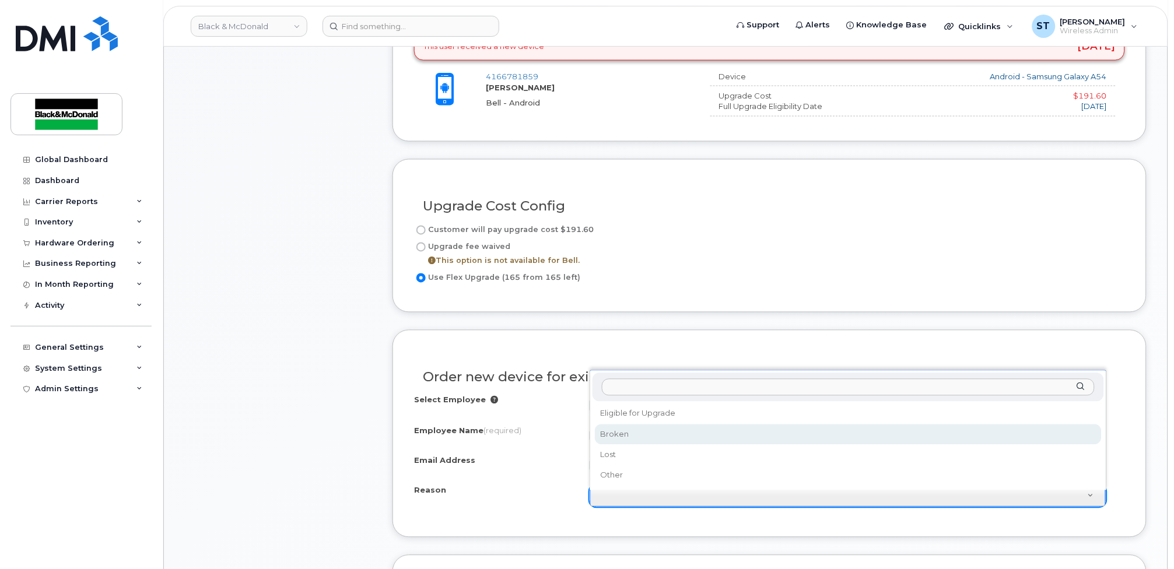
select select "broken"
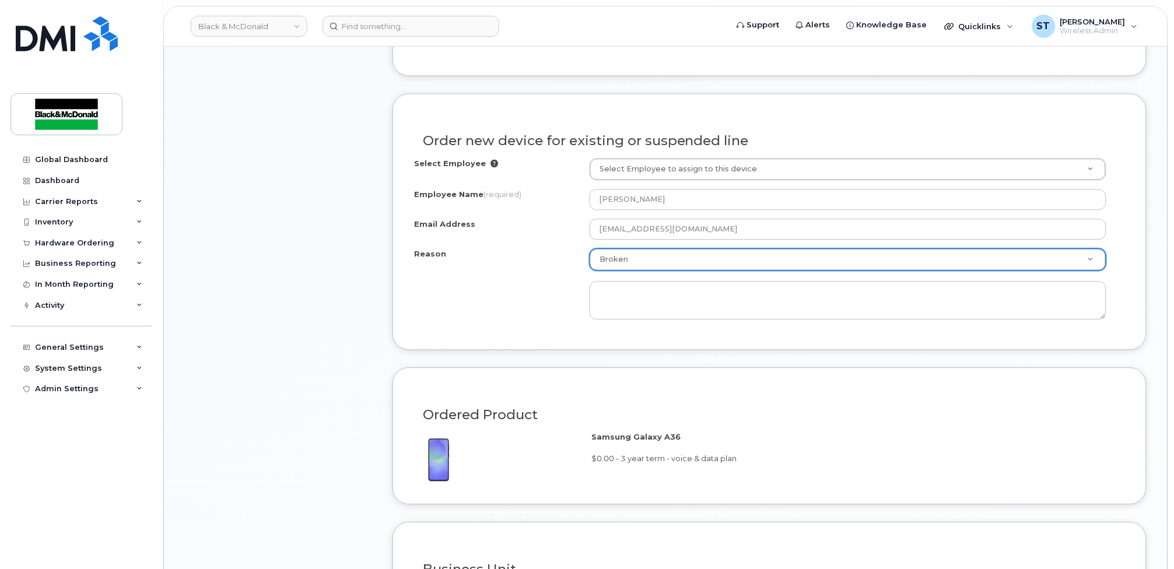
scroll to position [1011, 0]
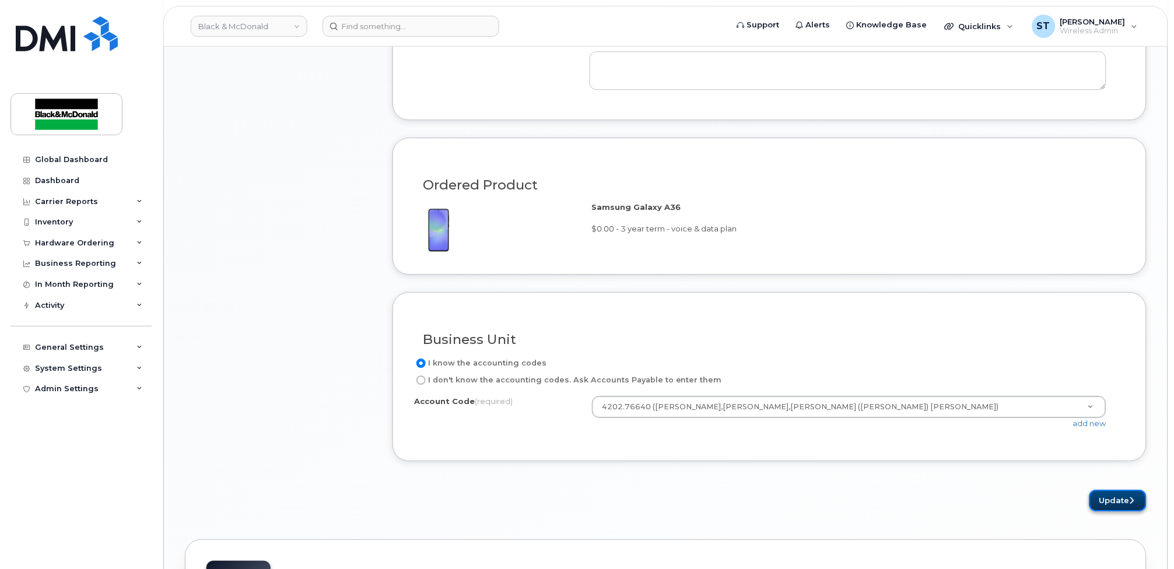
click at [1105, 500] on button "Update" at bounding box center [1118, 501] width 57 height 22
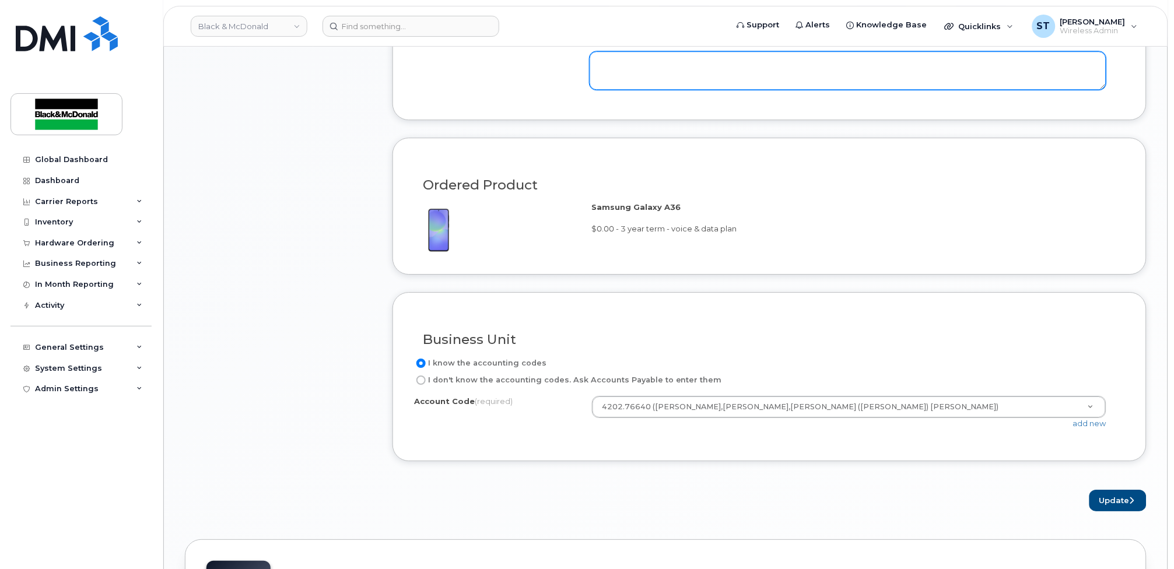
click at [714, 72] on textarea at bounding box center [848, 70] width 517 height 38
type textarea "Stop working"
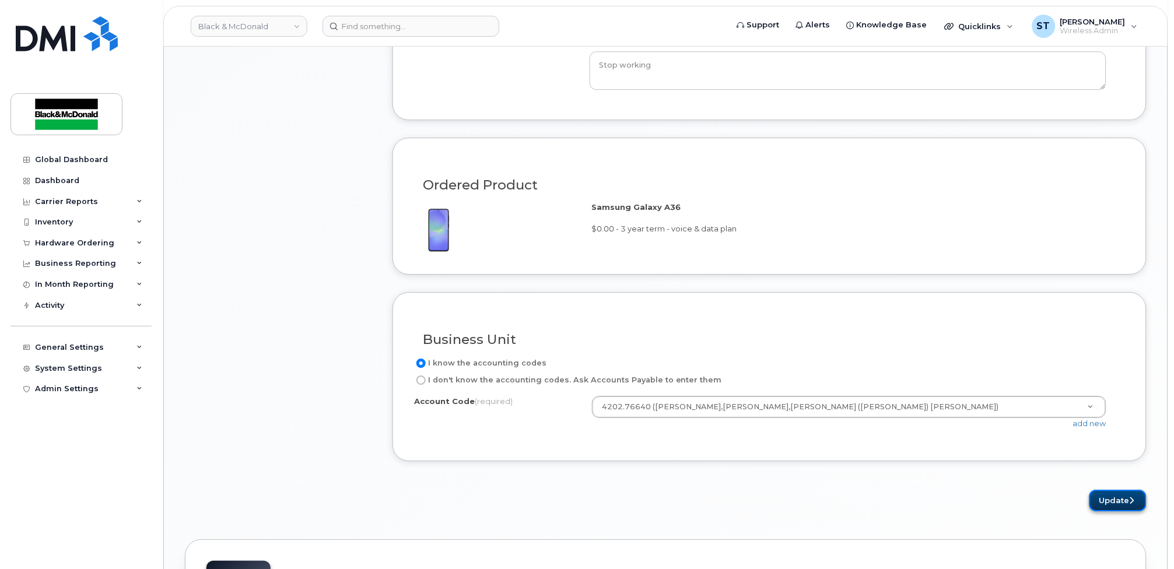
click at [1127, 498] on button "Update" at bounding box center [1118, 501] width 57 height 22
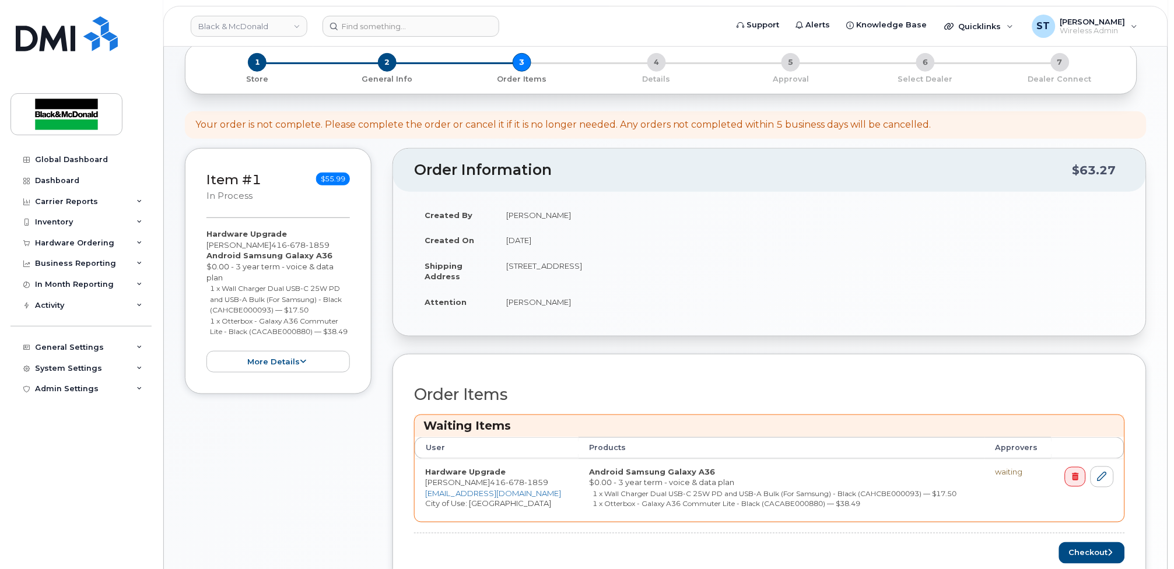
scroll to position [388, 0]
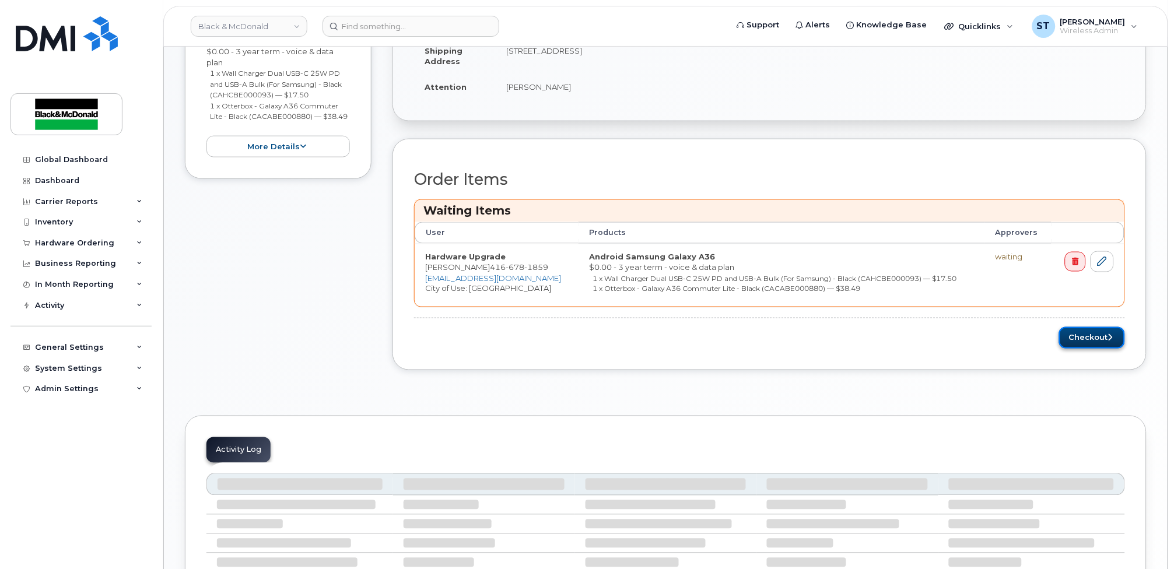
click at [1073, 339] on button "Checkout" at bounding box center [1092, 338] width 66 height 22
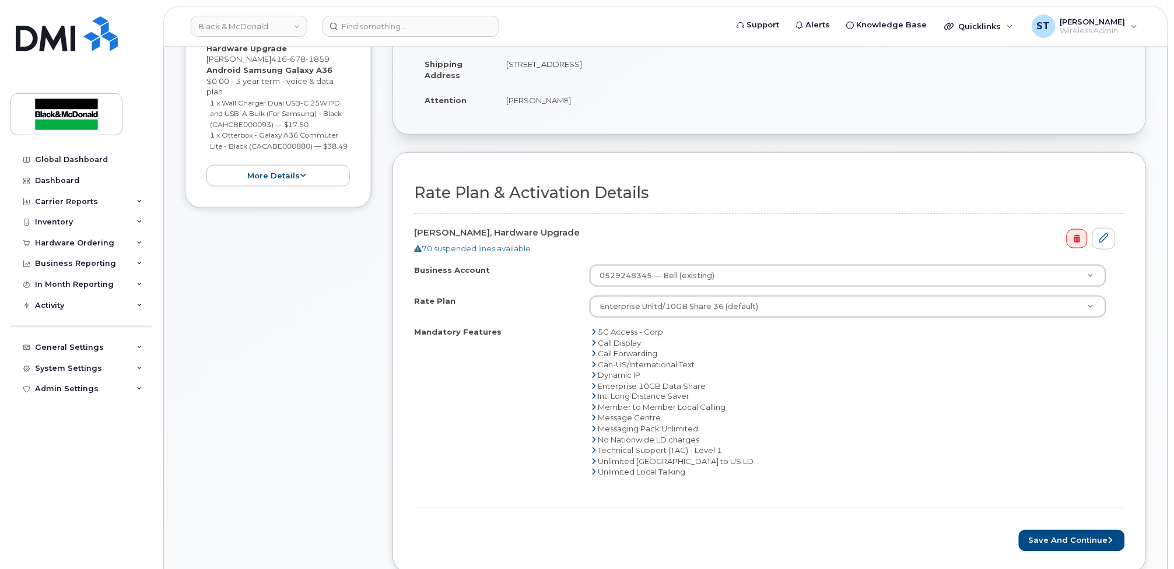
scroll to position [388, 0]
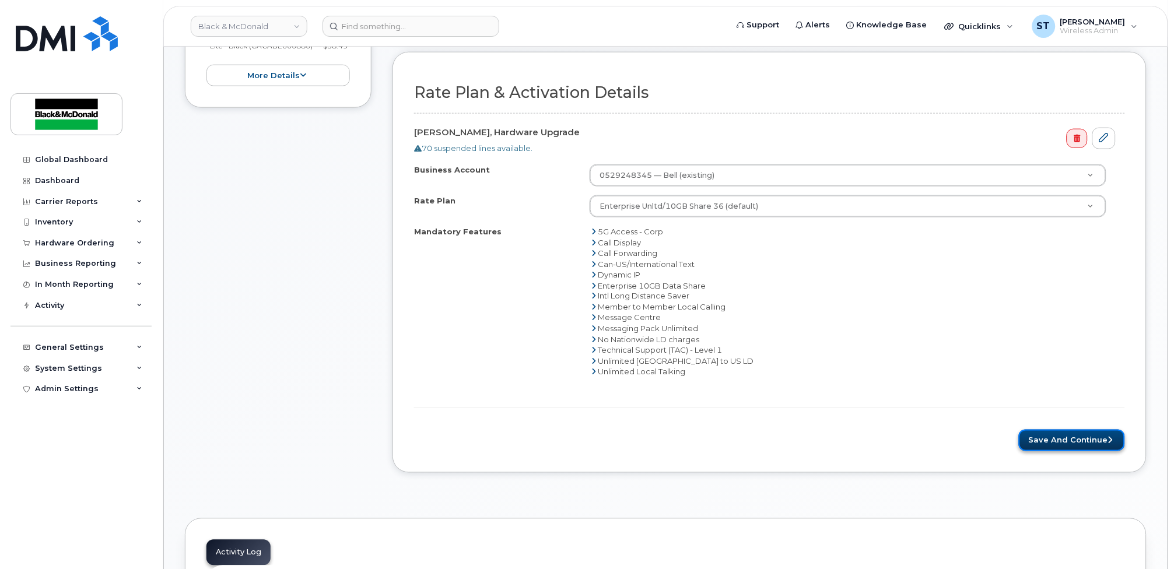
click at [1055, 447] on button "Save and Continue" at bounding box center [1072, 441] width 106 height 22
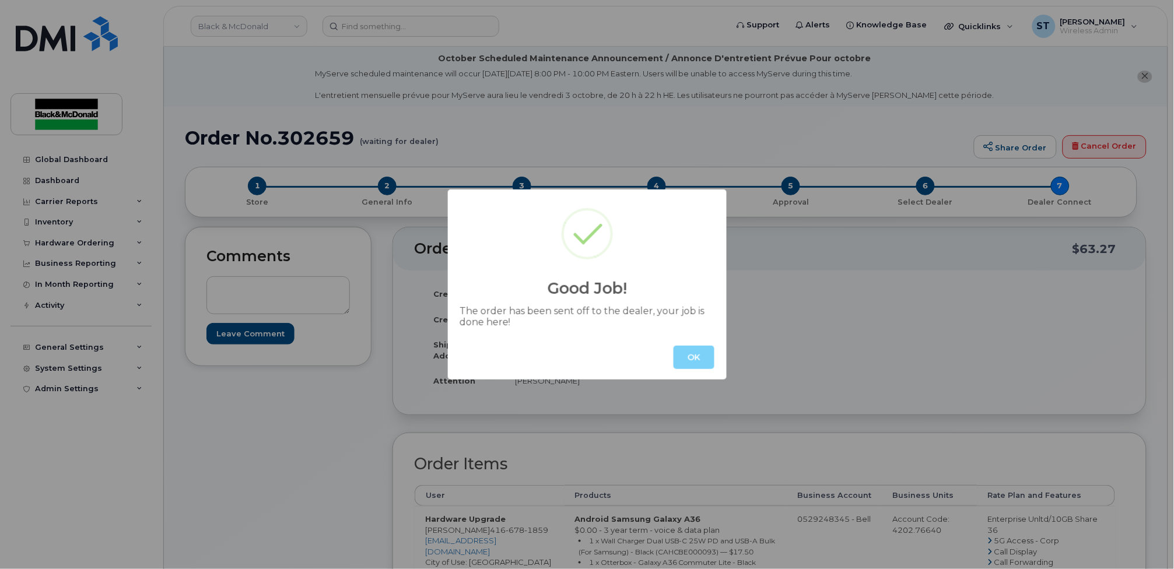
click at [674, 369] on div "OK" at bounding box center [587, 357] width 279 height 44
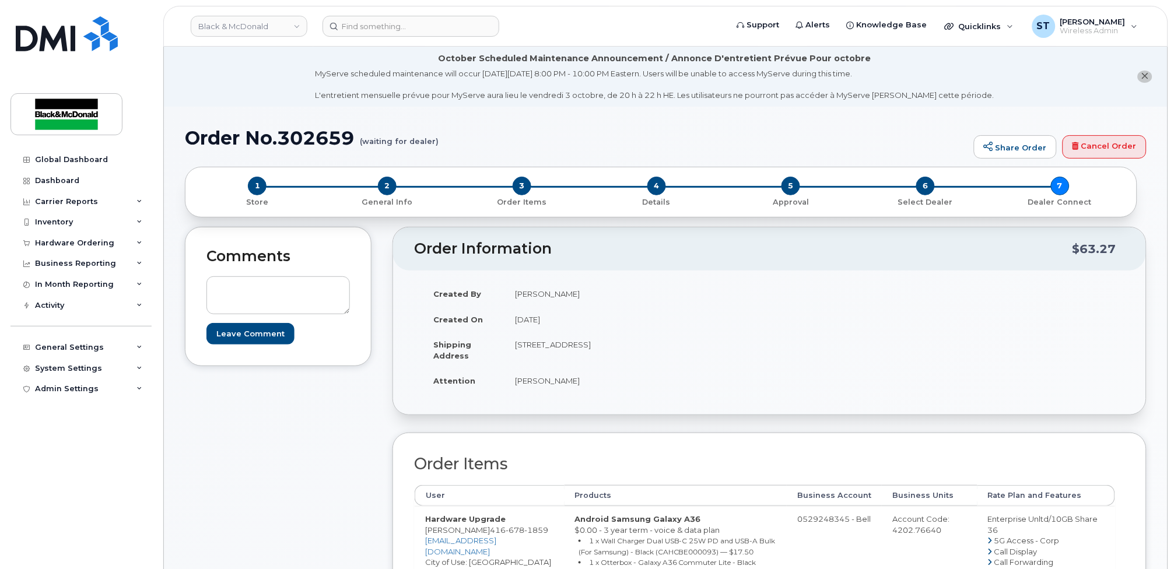
click at [842, 383] on div "Created By [PERSON_NAME] Created On [DATE] Shipping Address [STREET_ADDRESS] At…" at bounding box center [769, 342] width 711 height 123
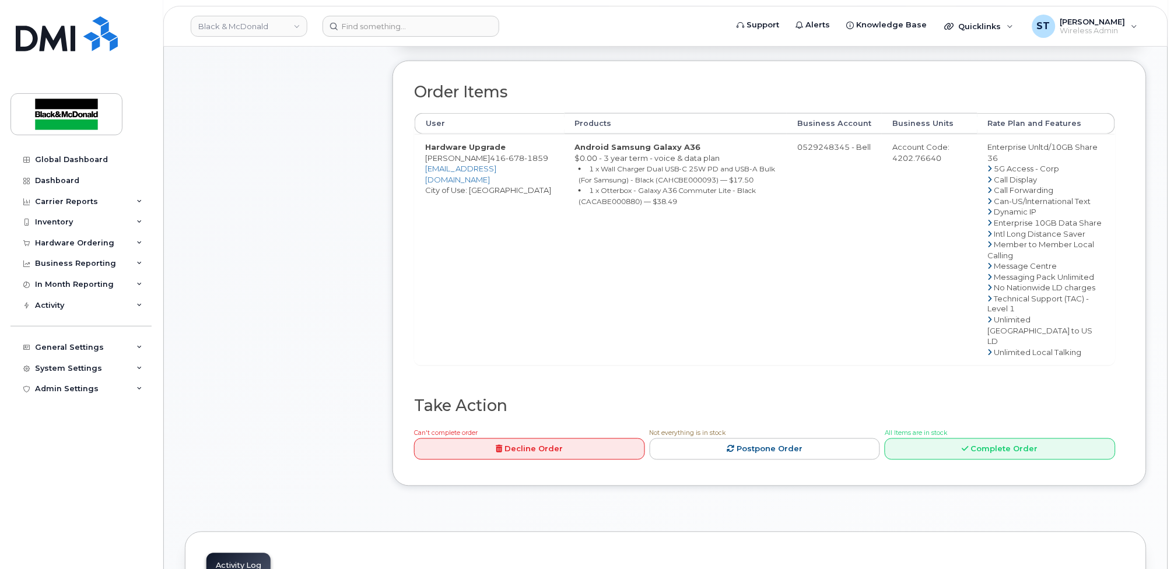
scroll to position [622, 0]
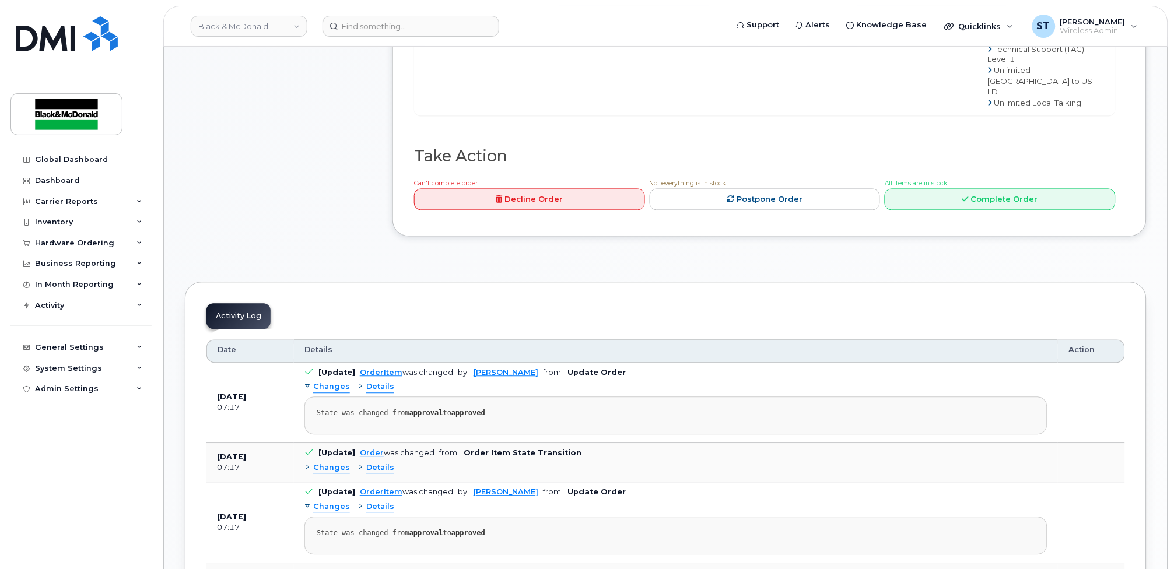
drag, startPoint x: 934, startPoint y: 371, endPoint x: 799, endPoint y: 344, distance: 137.5
click at [61, 181] on div "Dashboard" at bounding box center [57, 180] width 44 height 9
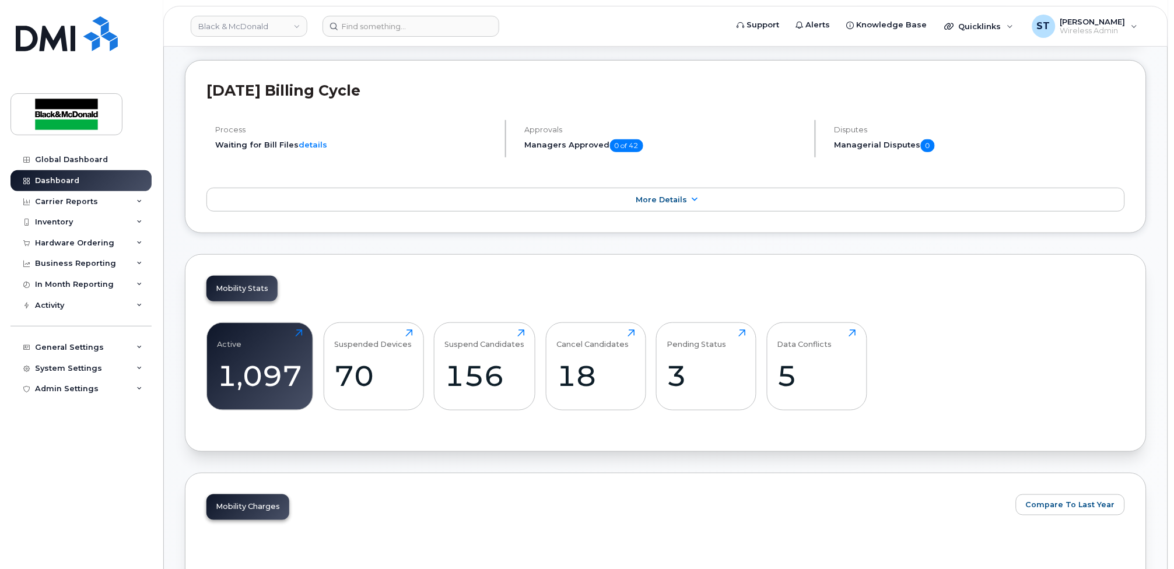
scroll to position [544, 0]
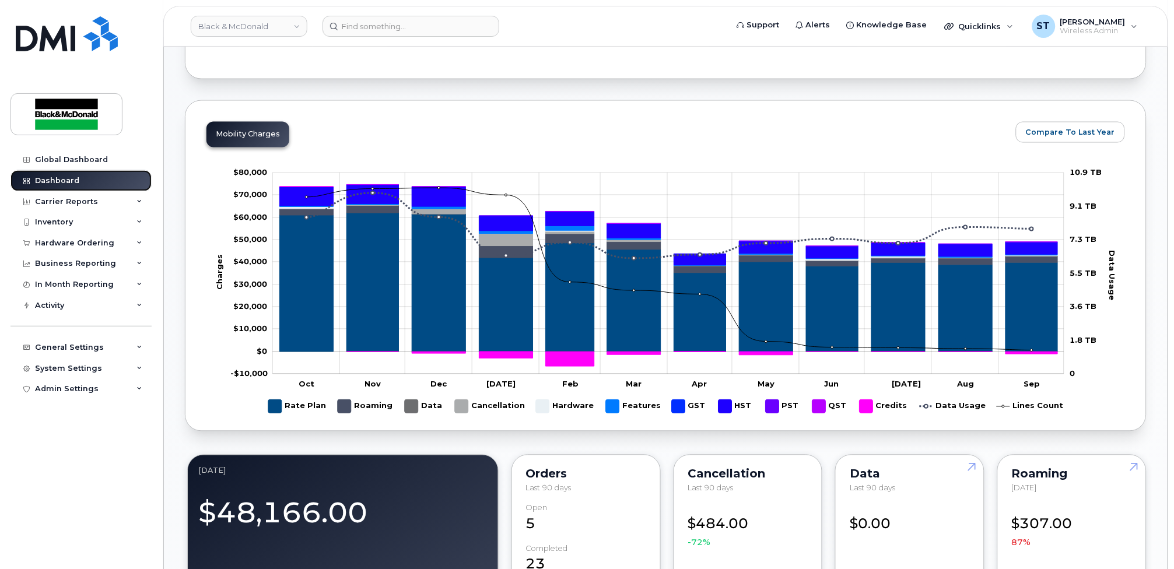
click at [58, 188] on link "Dashboard" at bounding box center [80, 180] width 141 height 21
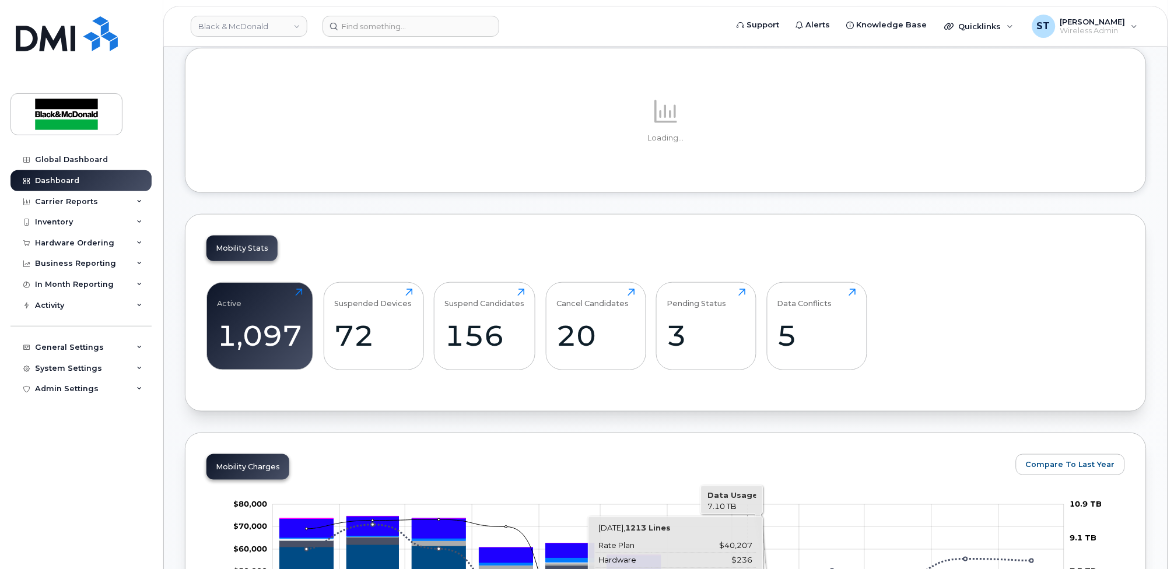
scroll to position [388, 0]
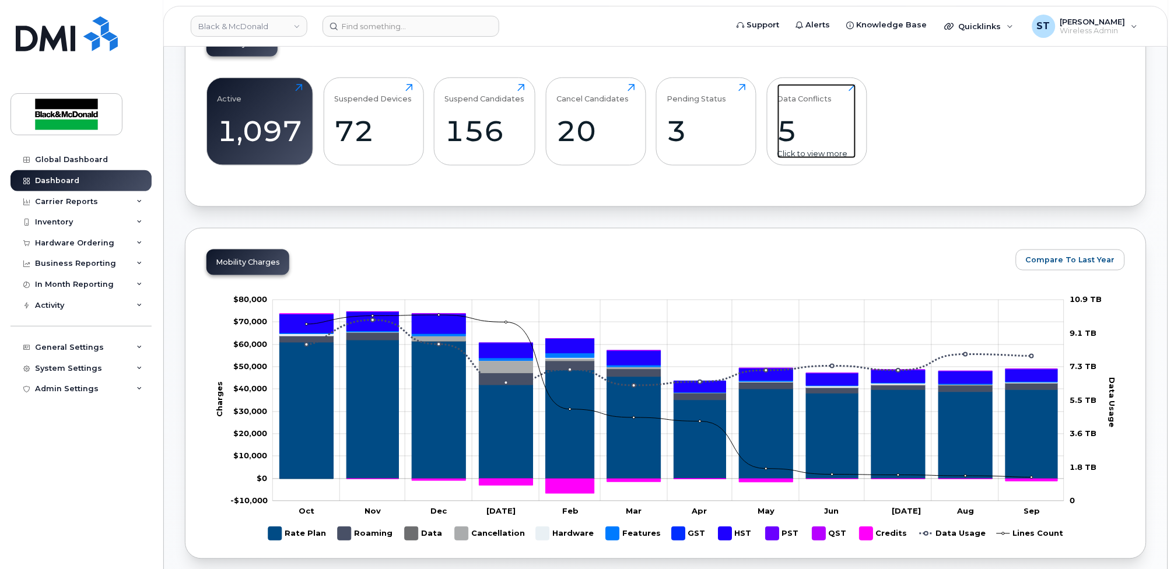
click at [796, 124] on div "5" at bounding box center [816, 131] width 79 height 34
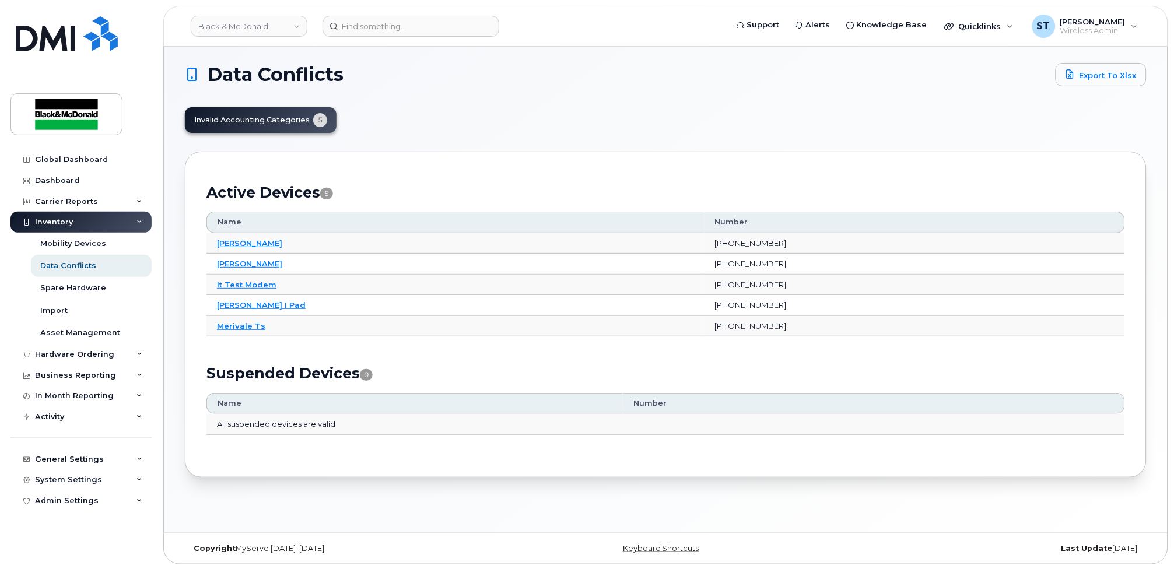
scroll to position [6, 0]
